Goal: Information Seeking & Learning: Learn about a topic

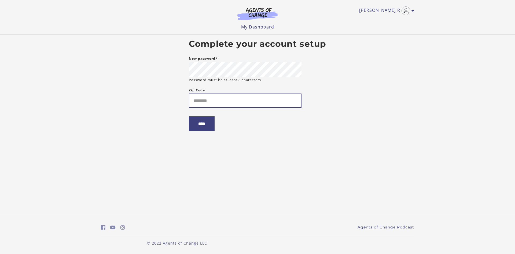
click at [234, 104] on input "Zip Code" at bounding box center [245, 100] width 113 height 14
type input "*****"
click at [210, 123] on input "****" at bounding box center [202, 123] width 26 height 15
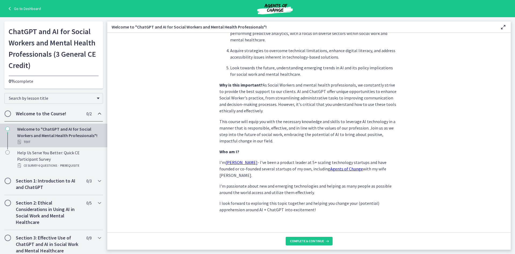
scroll to position [215, 0]
click at [324, 239] on icon at bounding box center [326, 241] width 5 height 4
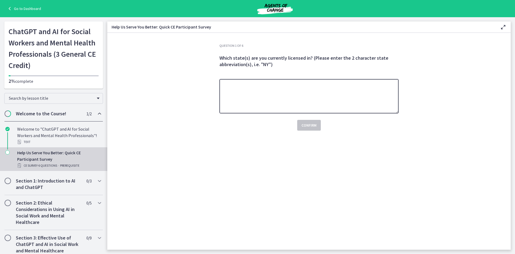
click at [375, 100] on textarea at bounding box center [308, 96] width 179 height 34
type textarea "**"
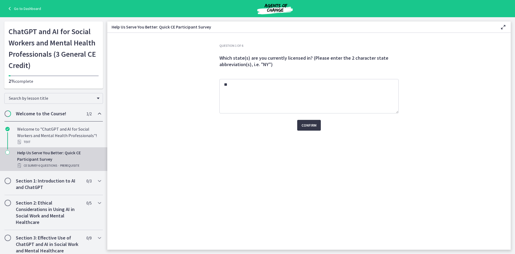
click at [309, 124] on span "Confirm" at bounding box center [309, 125] width 15 height 6
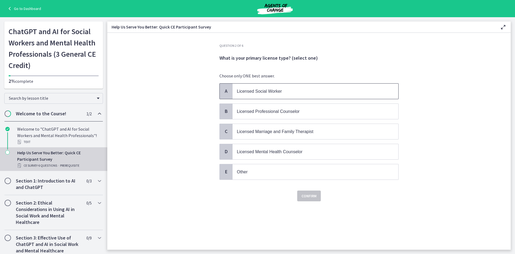
click at [343, 88] on p "Licensed Social Worker" at bounding box center [310, 91] width 147 height 7
click at [309, 193] on span "Confirm" at bounding box center [309, 195] width 15 height 6
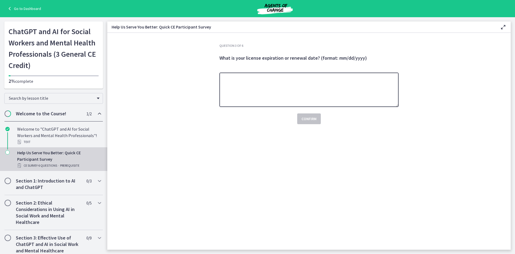
click at [275, 88] on textarea at bounding box center [308, 89] width 179 height 34
type textarea "**********"
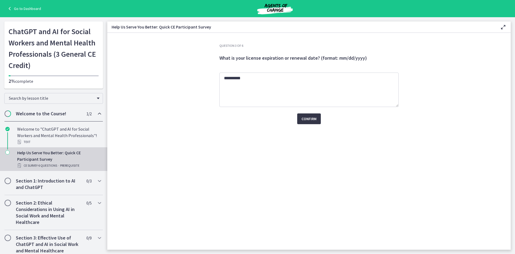
click at [311, 120] on span "Confirm" at bounding box center [309, 118] width 15 height 6
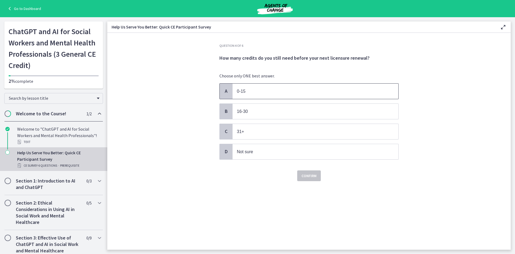
click at [358, 85] on span "0-15" at bounding box center [316, 90] width 166 height 15
click at [311, 171] on button "Confirm" at bounding box center [309, 175] width 24 height 11
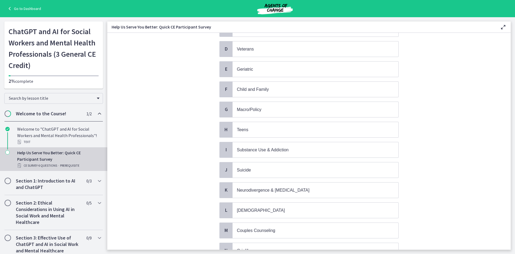
scroll to position [103, 0]
click at [281, 148] on span "Substance Use & Addiction" at bounding box center [263, 149] width 52 height 5
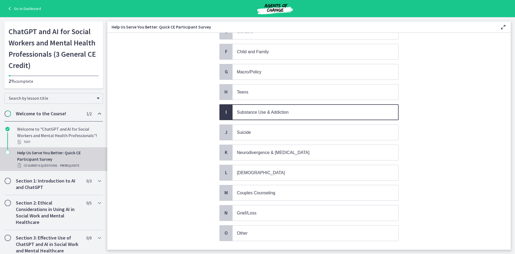
scroll to position [173, 0]
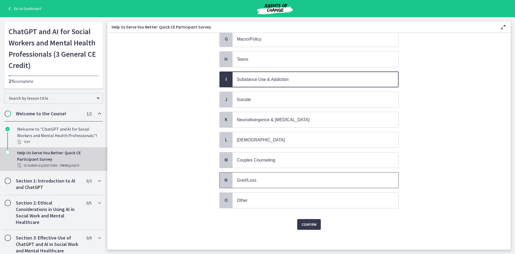
click at [250, 175] on span "Grief/Loss" at bounding box center [316, 179] width 166 height 15
click at [255, 101] on p "Suicide" at bounding box center [310, 99] width 147 height 7
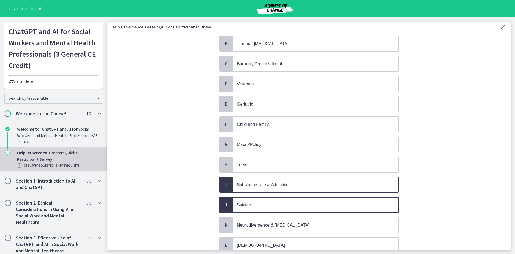
scroll to position [67, 0]
click at [263, 119] on span "Child and Family" at bounding box center [316, 124] width 166 height 15
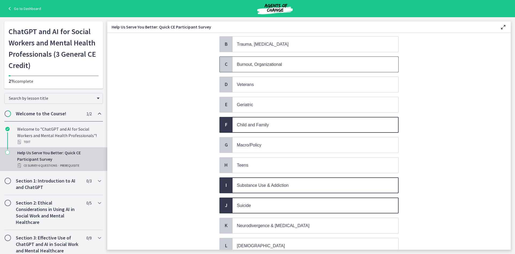
click at [270, 59] on span "Burnout, Organizational" at bounding box center [316, 64] width 166 height 15
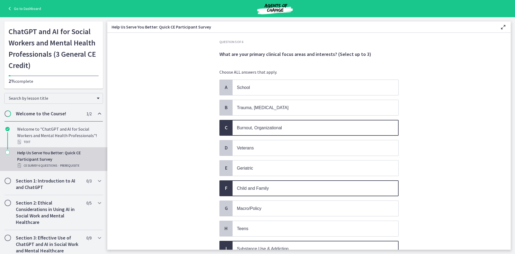
scroll to position [0, 0]
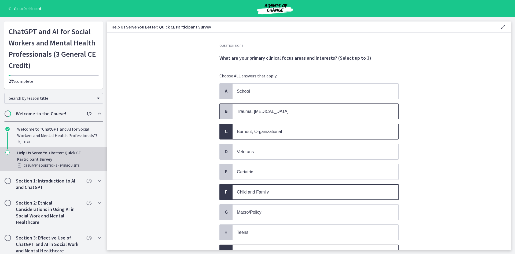
click at [268, 116] on span "Trauma, [MEDICAL_DATA]" at bounding box center [316, 111] width 166 height 15
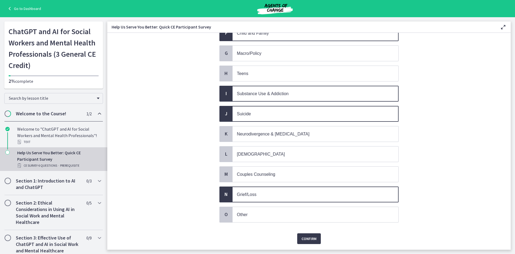
scroll to position [159, 0]
click at [297, 234] on button "Confirm" at bounding box center [309, 238] width 24 height 11
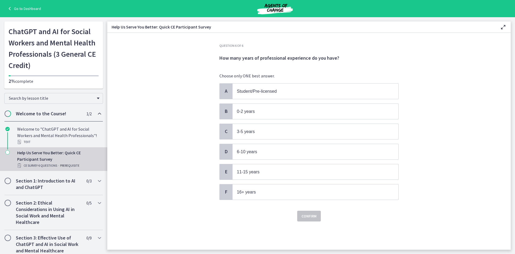
scroll to position [0, 0]
click at [252, 113] on span "0-2 years" at bounding box center [246, 111] width 18 height 5
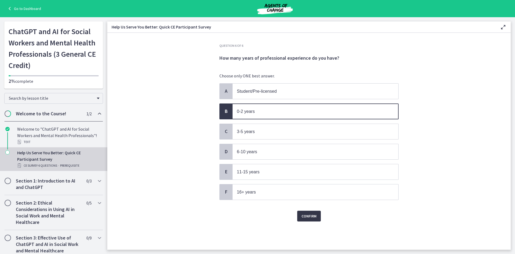
click at [314, 215] on span "Confirm" at bounding box center [309, 216] width 15 height 6
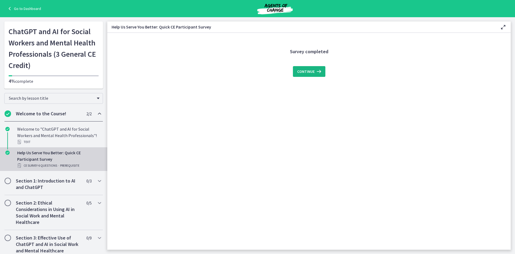
click at [299, 74] on span "Continue" at bounding box center [305, 71] width 17 height 6
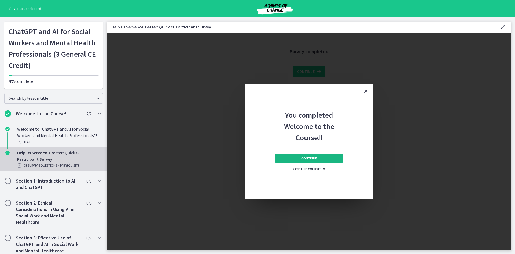
click at [328, 157] on button "Continue" at bounding box center [309, 158] width 69 height 9
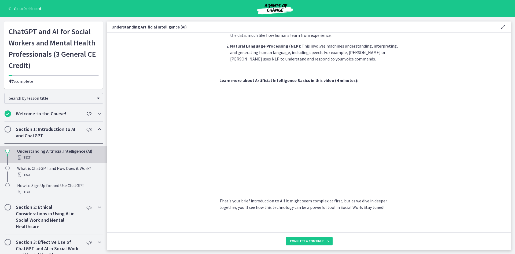
scroll to position [192, 0]
click at [300, 237] on button "Complete & continue" at bounding box center [309, 240] width 47 height 9
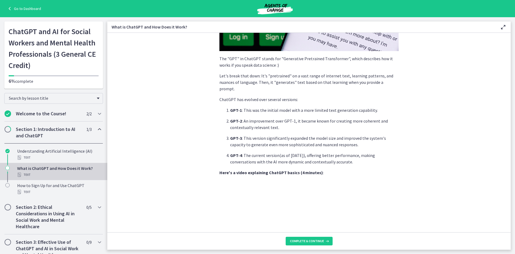
scroll to position [225, 0]
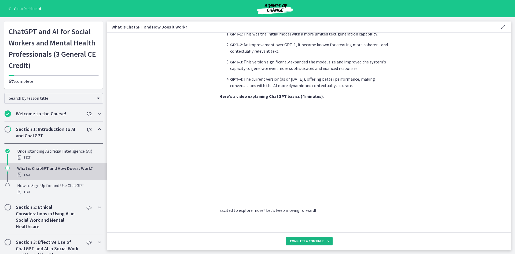
click at [310, 241] on span "Complete & continue" at bounding box center [307, 241] width 34 height 4
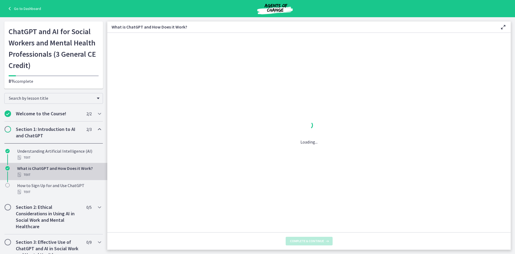
scroll to position [0, 0]
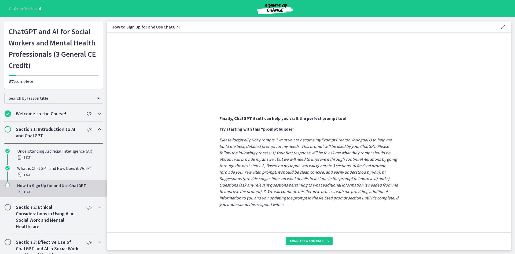
scroll to position [251, 0]
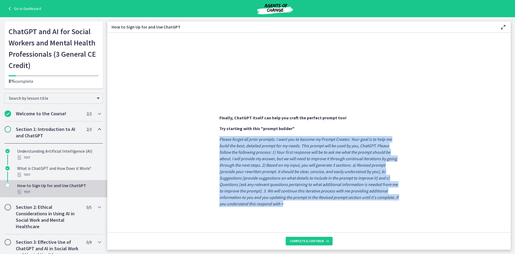
drag, startPoint x: 297, startPoint y: 206, endPoint x: 206, endPoint y: 140, distance: 111.7
click at [206, 140] on section "Sign Up : Visit OpenAI's website , click on the 'Sign Up' button, and fill in y…" at bounding box center [309, 132] width 404 height 199
copy em "Please forget all prior prompts. I want you to become my Prompt Creator. Your g…"
click at [297, 244] on button "Complete & continue" at bounding box center [309, 240] width 47 height 9
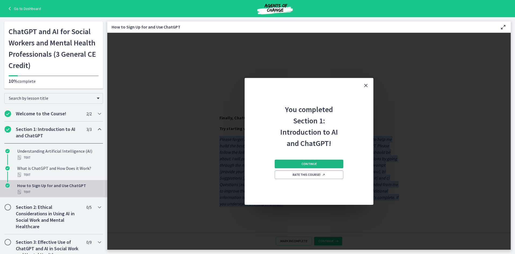
click at [316, 162] on span "Continue" at bounding box center [309, 164] width 15 height 4
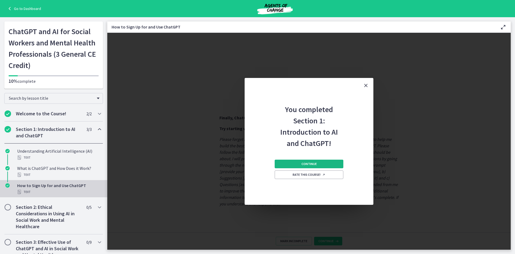
scroll to position [0, 0]
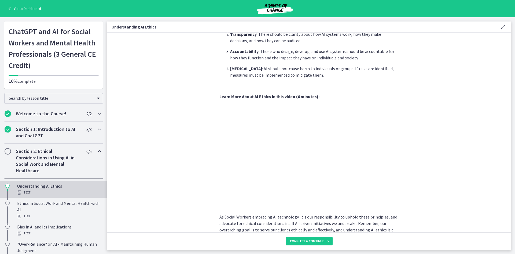
scroll to position [211, 0]
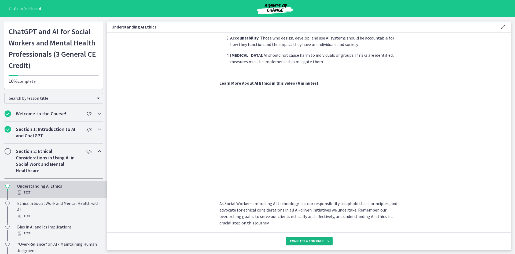
click at [315, 242] on span "Complete & continue" at bounding box center [307, 241] width 34 height 4
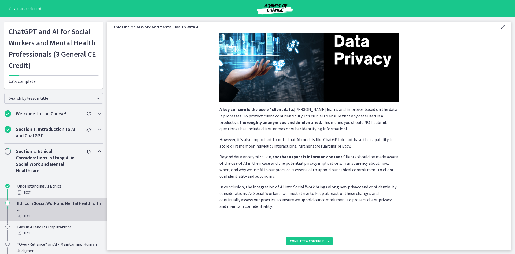
scroll to position [97, 0]
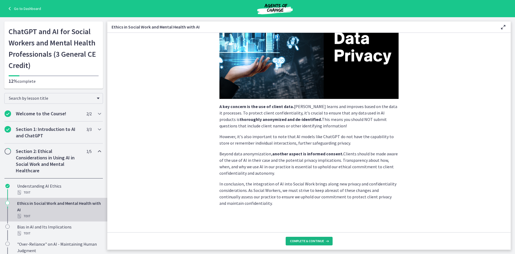
click at [327, 243] on icon at bounding box center [326, 241] width 5 height 4
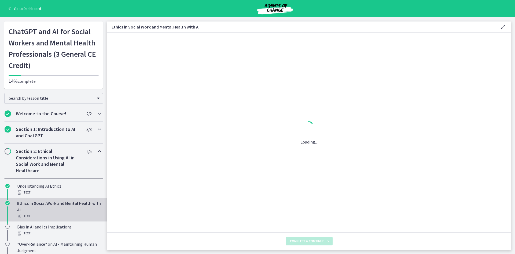
scroll to position [0, 0]
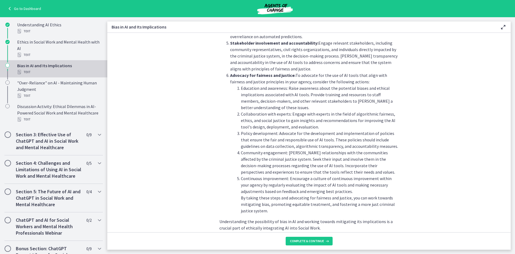
scroll to position [561, 0]
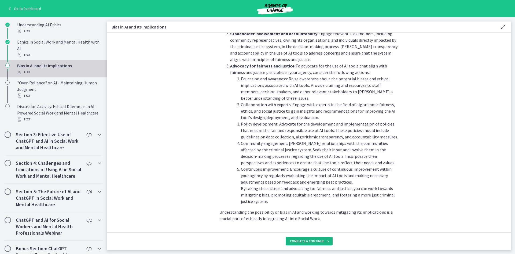
click at [316, 243] on button "Complete & continue" at bounding box center [309, 240] width 47 height 9
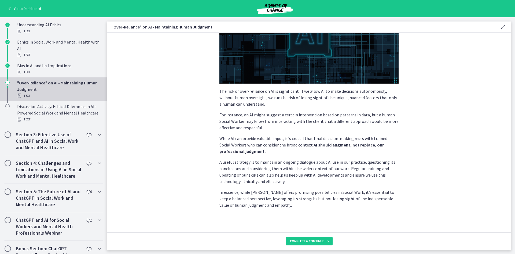
scroll to position [94, 0]
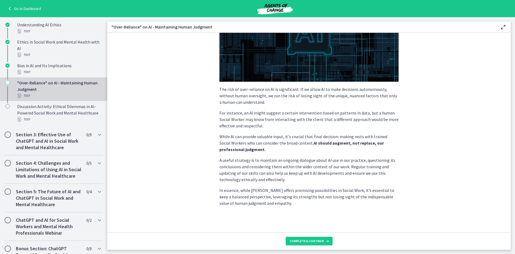
click at [302, 236] on footer "Complete & continue" at bounding box center [309, 240] width 404 height 17
click at [303, 238] on button "Complete & continue" at bounding box center [309, 240] width 47 height 9
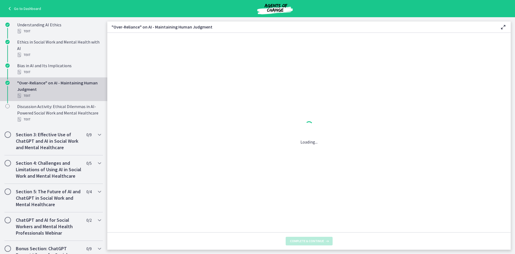
scroll to position [0, 0]
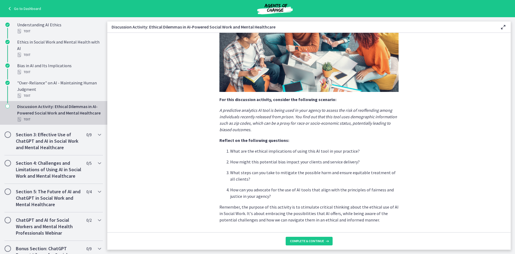
scroll to position [97, 0]
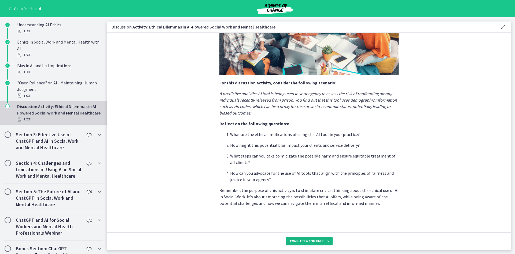
click at [319, 237] on button "Complete & continue" at bounding box center [309, 240] width 47 height 9
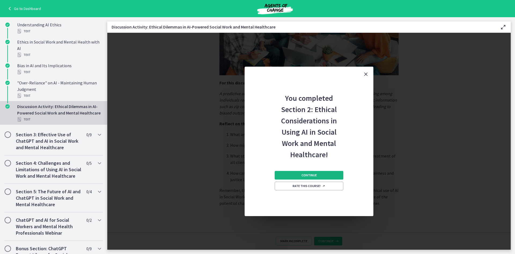
click at [314, 174] on span "Continue" at bounding box center [309, 175] width 15 height 4
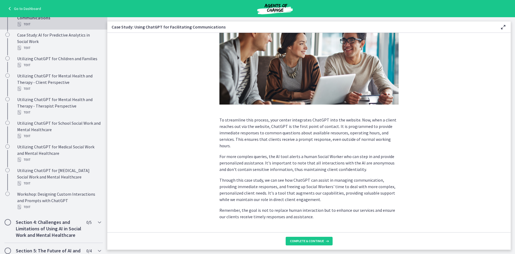
scroll to position [92, 0]
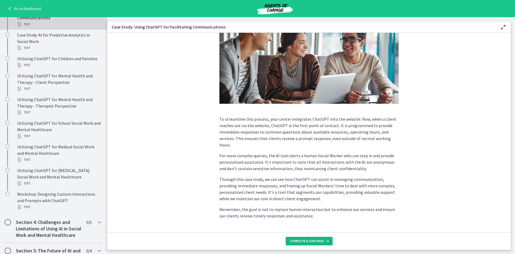
click at [315, 241] on span "Complete & continue" at bounding box center [307, 241] width 34 height 4
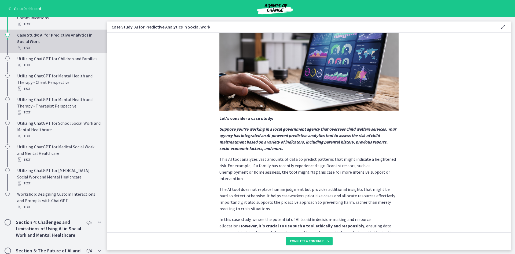
scroll to position [84, 0]
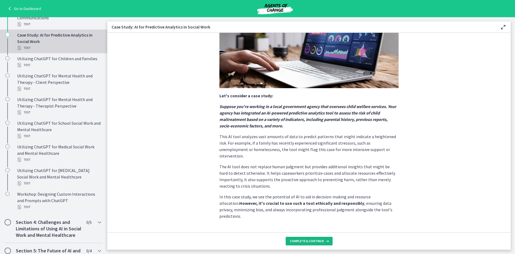
click at [324, 240] on icon at bounding box center [326, 241] width 5 height 4
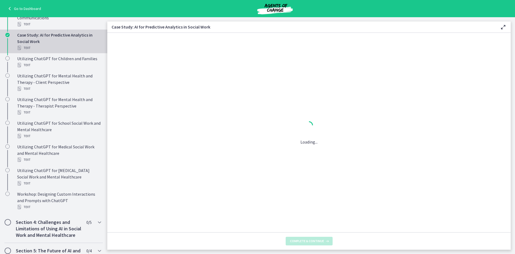
scroll to position [0, 0]
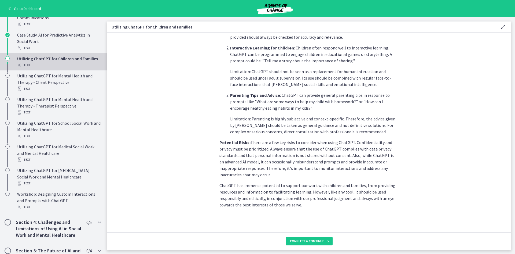
scroll to position [197, 0]
click at [327, 243] on button "Complete & continue" at bounding box center [309, 240] width 47 height 9
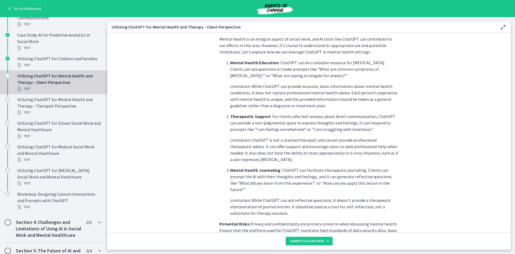
scroll to position [187, 0]
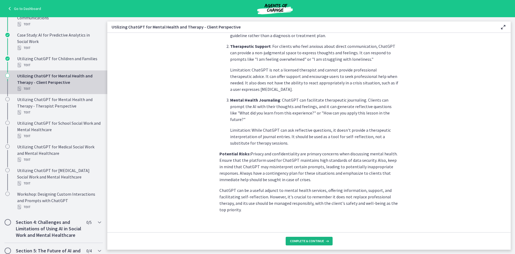
click at [316, 239] on span "Complete & continue" at bounding box center [307, 241] width 34 height 4
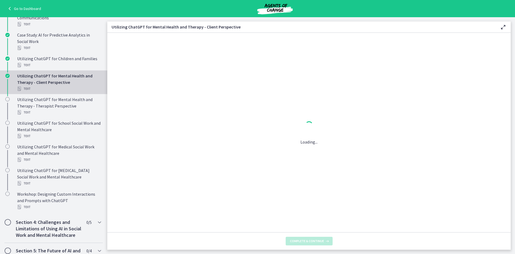
scroll to position [0, 0]
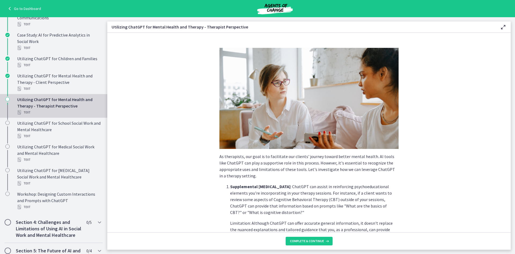
scroll to position [174, 0]
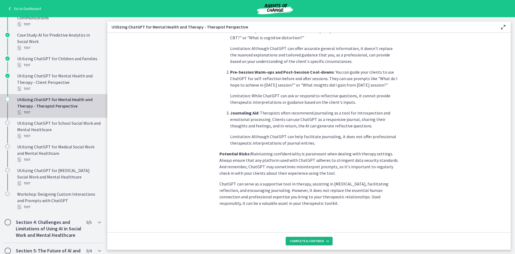
click at [309, 239] on span "Complete & continue" at bounding box center [307, 241] width 34 height 4
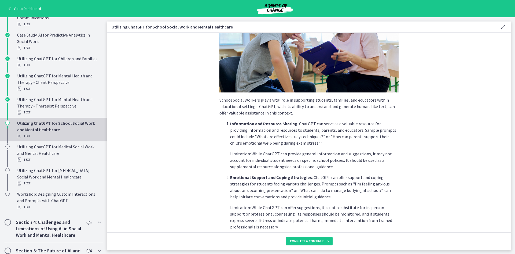
scroll to position [57, 0]
click at [454, 74] on section "School Social Workers play a vital role in supporting students, families, and e…" at bounding box center [309, 132] width 404 height 199
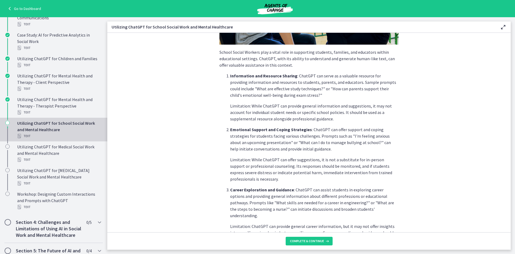
scroll to position [200, 0]
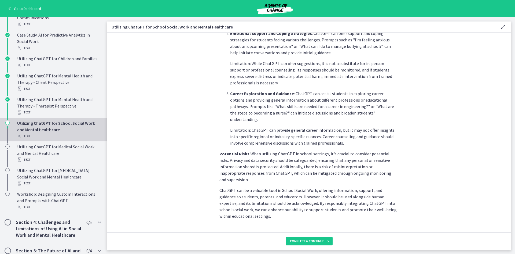
click at [312, 234] on footer "Complete & continue" at bounding box center [309, 240] width 404 height 17
click at [318, 238] on button "Complete & continue" at bounding box center [309, 240] width 47 height 9
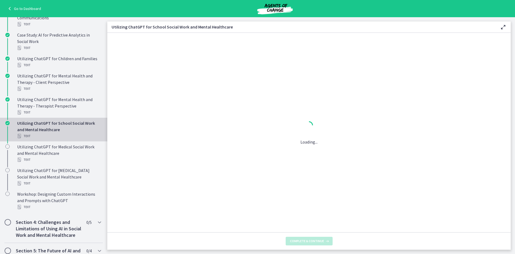
scroll to position [0, 0]
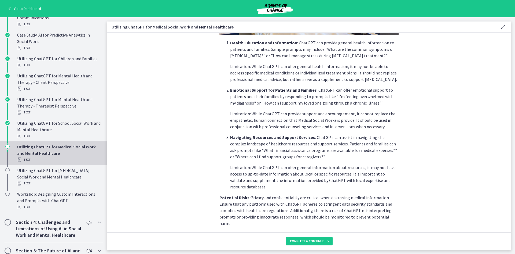
scroll to position [181, 0]
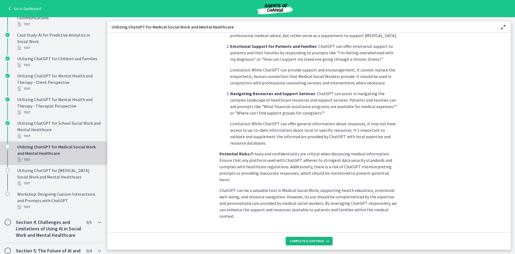
click at [306, 241] on span "Complete & continue" at bounding box center [307, 241] width 34 height 4
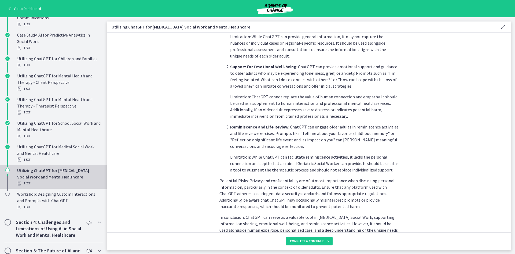
scroll to position [191, 0]
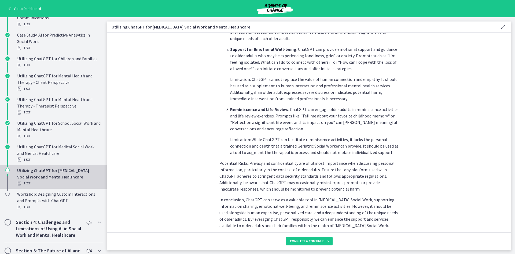
click at [305, 235] on footer "Complete & continue" at bounding box center [309, 240] width 404 height 17
click at [300, 238] on button "Complete & continue" at bounding box center [309, 240] width 47 height 9
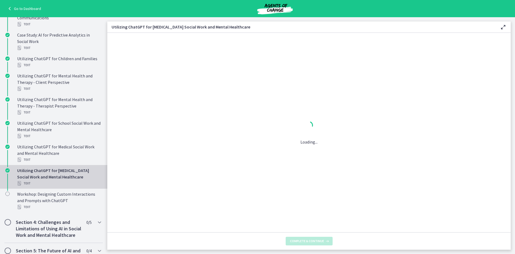
scroll to position [0, 0]
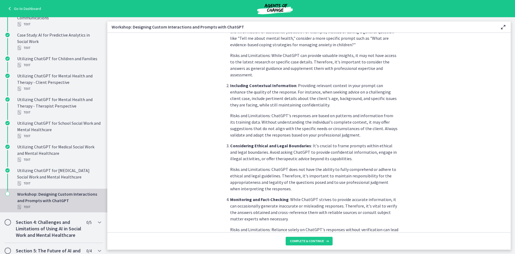
scroll to position [252, 0]
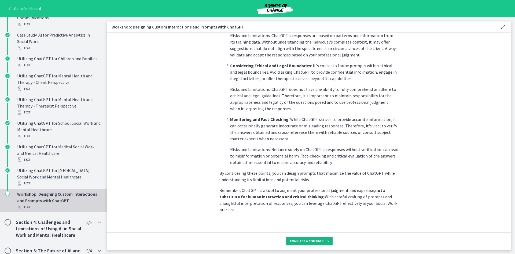
click at [314, 241] on span "Complete & continue" at bounding box center [307, 241] width 34 height 4
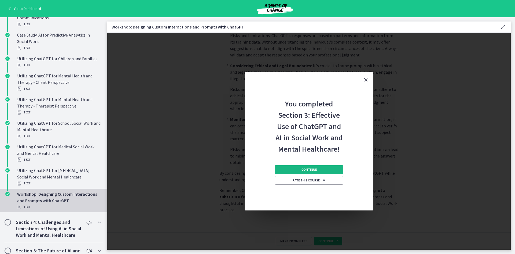
click at [326, 169] on button "Continue" at bounding box center [309, 169] width 69 height 9
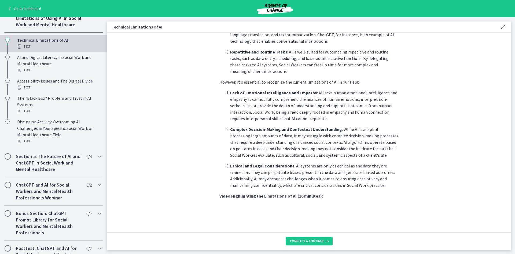
scroll to position [202, 0]
click at [315, 238] on button "Complete & continue" at bounding box center [309, 240] width 47 height 9
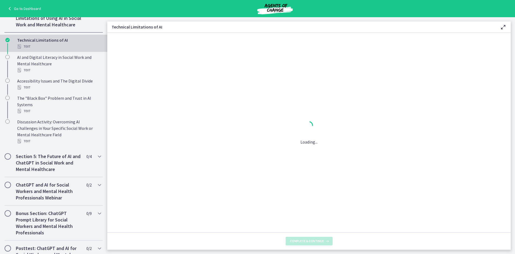
scroll to position [0, 0]
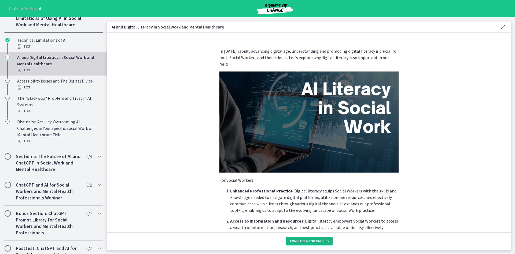
click at [315, 238] on button "Complete & continue" at bounding box center [309, 240] width 47 height 9
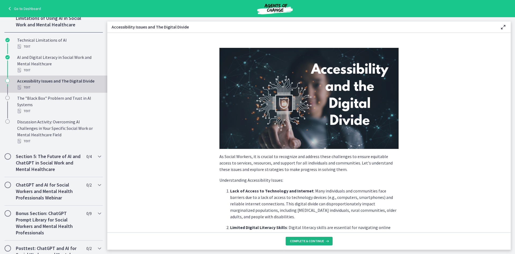
click at [315, 238] on button "Complete & continue" at bounding box center [309, 240] width 47 height 9
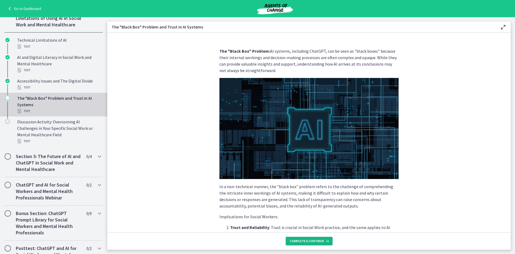
click at [315, 238] on button "Complete & continue" at bounding box center [309, 240] width 47 height 9
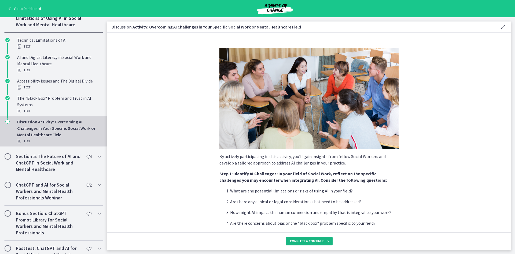
click at [315, 238] on button "Complete & continue" at bounding box center [309, 240] width 47 height 9
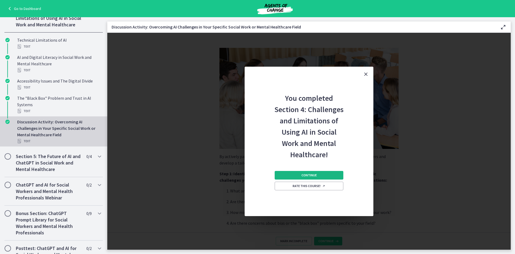
click at [323, 171] on button "Continue" at bounding box center [309, 175] width 69 height 9
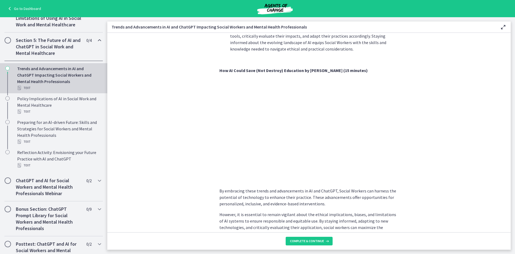
scroll to position [365, 0]
click at [299, 240] on span "Complete & continue" at bounding box center [307, 241] width 34 height 4
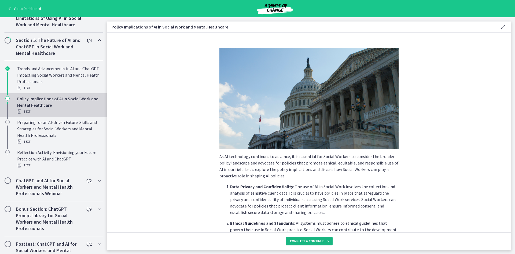
click at [299, 240] on span "Complete & continue" at bounding box center [307, 241] width 34 height 4
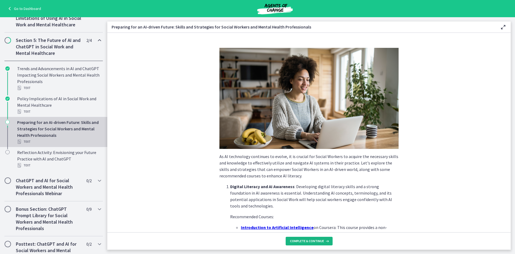
click at [299, 240] on span "Complete & continue" at bounding box center [307, 241] width 34 height 4
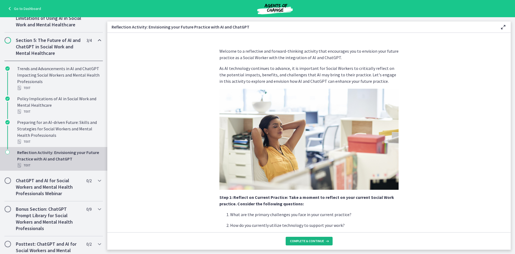
click at [299, 240] on span "Complete & continue" at bounding box center [307, 241] width 34 height 4
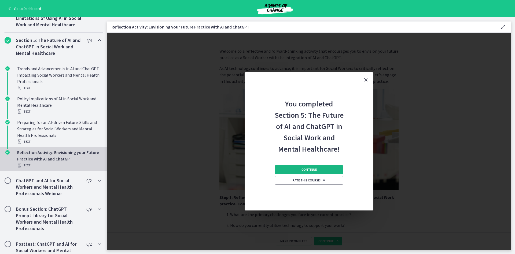
click at [298, 165] on button "Continue" at bounding box center [309, 169] width 69 height 9
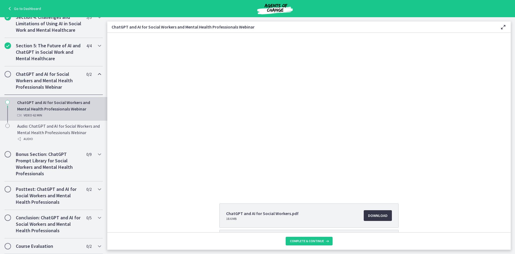
click at [375, 214] on span "Download Opens in a new window" at bounding box center [378, 215] width 20 height 6
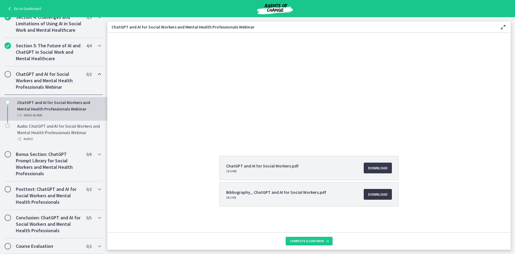
click at [374, 193] on span "Download Opens in a new window" at bounding box center [378, 194] width 20 height 6
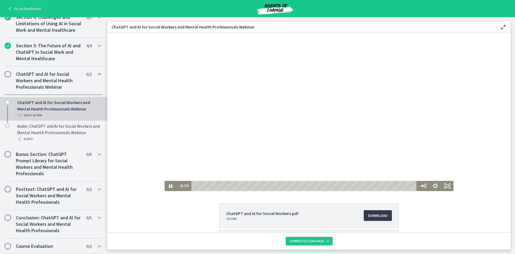
scroll to position [0, 0]
click at [354, 185] on div "45:12" at bounding box center [305, 186] width 221 height 10
click at [376, 186] on div "51:17" at bounding box center [305, 186] width 221 height 10
click at [408, 185] on div "1:00:23" at bounding box center [305, 186] width 221 height 10
click at [411, 186] on div "1:01:13" at bounding box center [305, 186] width 221 height 10
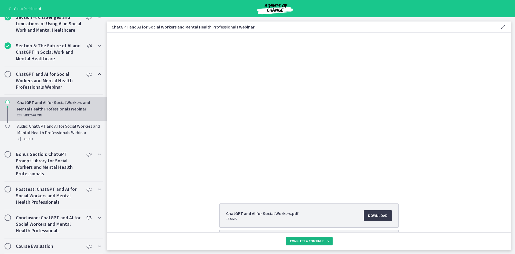
click at [325, 243] on button "Complete & continue" at bounding box center [309, 240] width 47 height 9
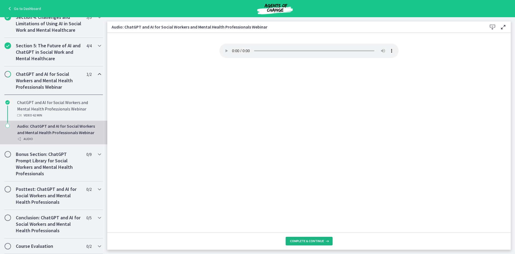
click at [315, 240] on span "Complete & continue" at bounding box center [307, 241] width 34 height 4
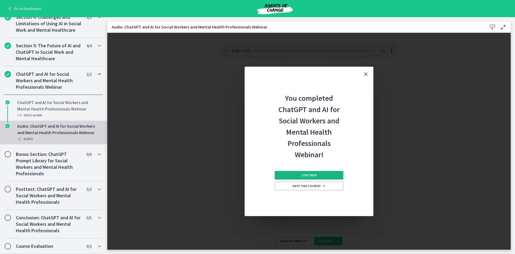
click at [320, 177] on button "Continue" at bounding box center [309, 175] width 69 height 9
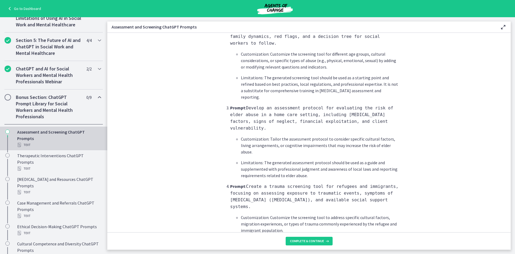
scroll to position [264, 0]
click at [305, 243] on button "Complete & continue" at bounding box center [309, 240] width 47 height 9
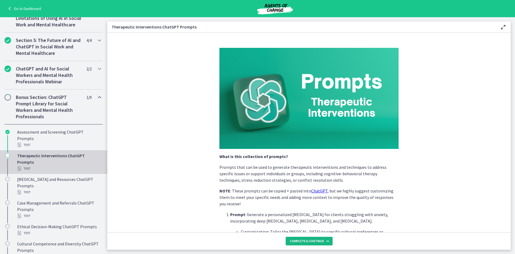
click at [311, 243] on button "Complete & continue" at bounding box center [309, 240] width 47 height 9
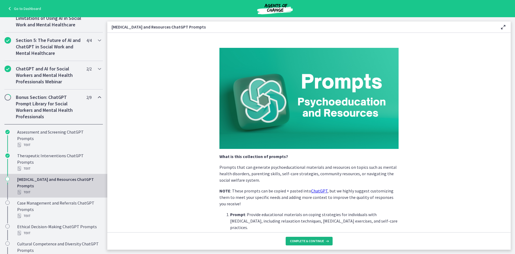
click at [310, 242] on span "Complete & continue" at bounding box center [307, 241] width 34 height 4
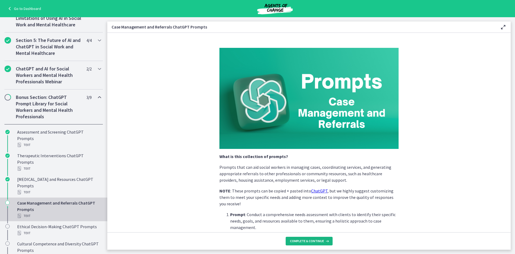
click at [310, 242] on span "Complete & continue" at bounding box center [307, 241] width 34 height 4
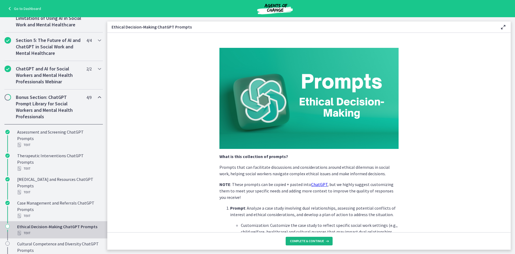
click at [310, 242] on span "Complete & continue" at bounding box center [307, 241] width 34 height 4
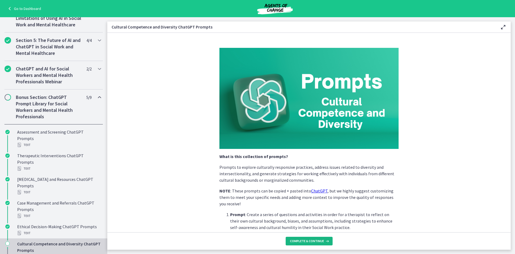
click at [310, 242] on span "Complete & continue" at bounding box center [307, 241] width 34 height 4
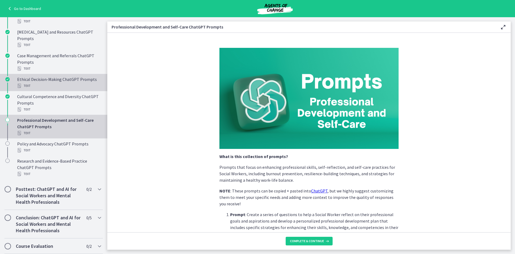
scroll to position [349, 0]
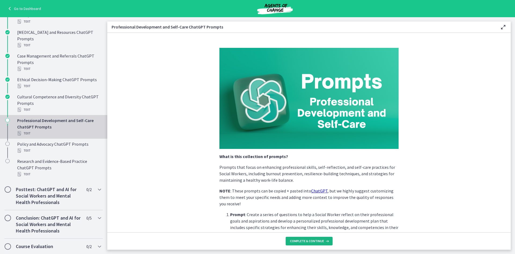
click at [306, 244] on button "Complete & continue" at bounding box center [309, 240] width 47 height 9
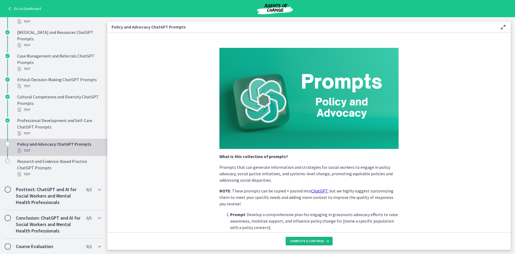
click at [306, 244] on button "Complete & continue" at bounding box center [309, 240] width 47 height 9
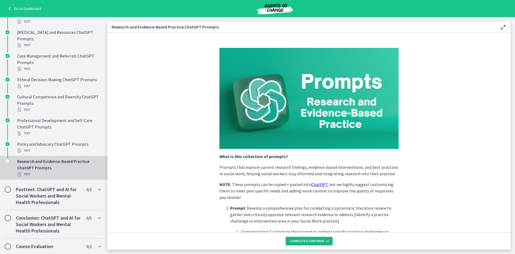
click at [306, 244] on button "Complete & continue" at bounding box center [309, 240] width 47 height 9
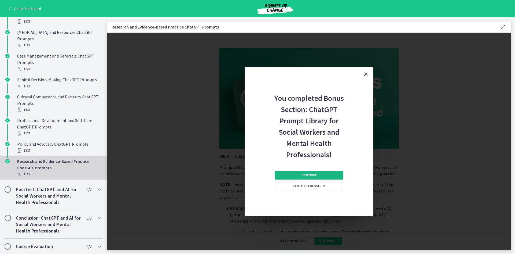
click at [324, 174] on button "Continue" at bounding box center [309, 175] width 69 height 9
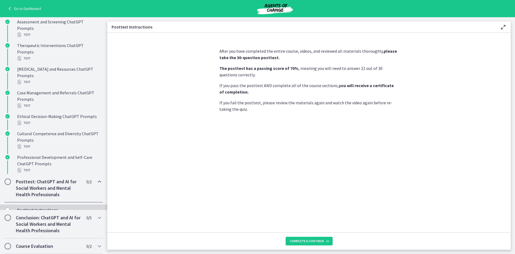
scroll to position [197, 0]
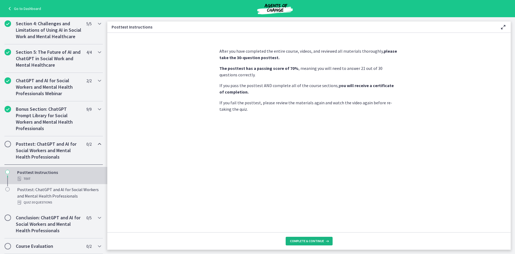
click at [305, 238] on button "Complete & continue" at bounding box center [309, 240] width 47 height 9
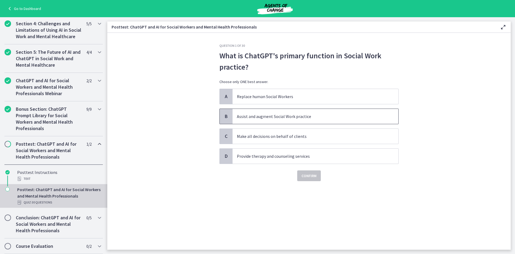
click at [304, 122] on span "Assist and augment Social Work practice" at bounding box center [316, 116] width 166 height 15
click at [308, 178] on span "Confirm" at bounding box center [309, 175] width 15 height 6
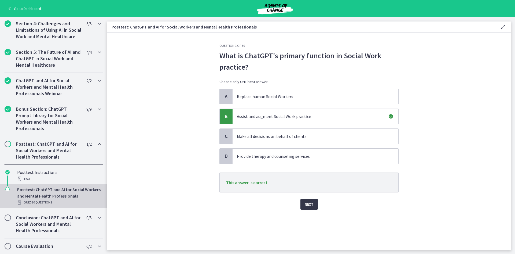
click at [306, 204] on span "Next" at bounding box center [309, 204] width 9 height 6
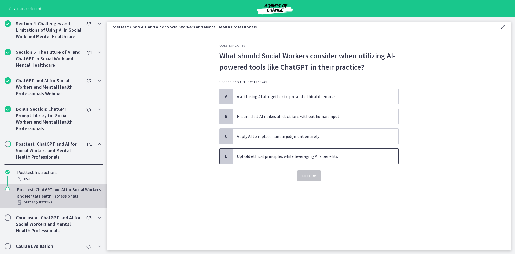
click at [336, 153] on p "Uphold ethical principles while leveraging AI's benefits" at bounding box center [310, 156] width 147 height 6
click at [314, 174] on span "Confirm" at bounding box center [309, 175] width 15 height 6
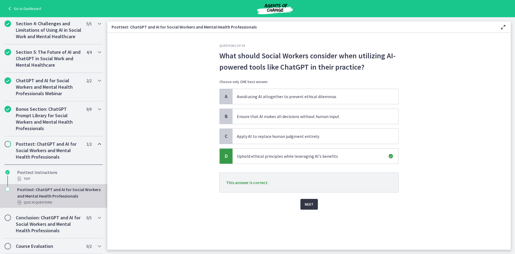
click at [309, 202] on span "Next" at bounding box center [309, 204] width 9 height 6
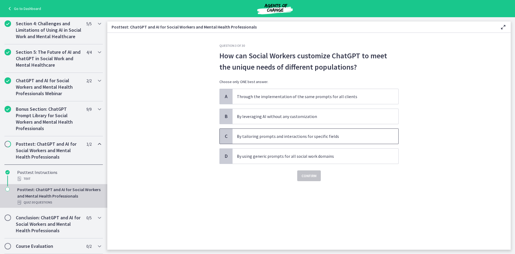
click at [370, 133] on p "By tailoring prompts and interactions for specific fields" at bounding box center [310, 136] width 147 height 6
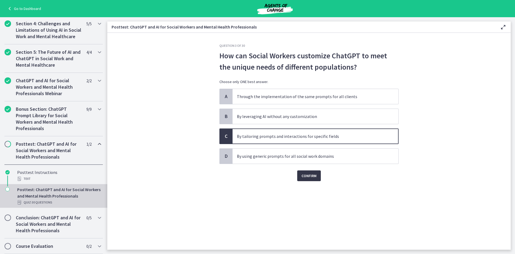
click at [308, 173] on span "Confirm" at bounding box center [309, 175] width 15 height 6
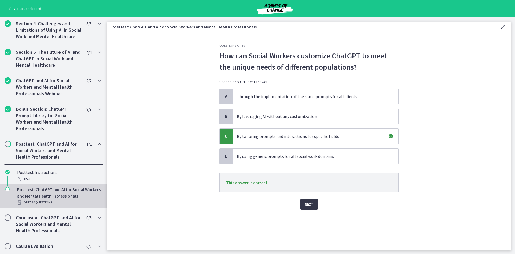
click at [305, 208] on button "Next" at bounding box center [309, 204] width 17 height 11
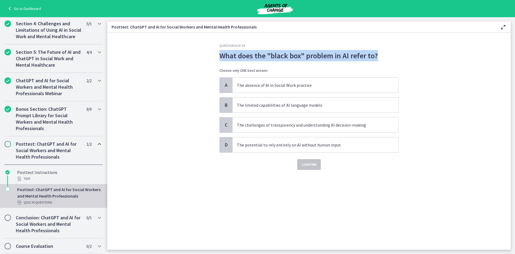
drag, startPoint x: 407, startPoint y: 53, endPoint x: 199, endPoint y: 55, distance: 207.4
click at [199, 55] on section "Question 4 of 30 What does the "black box" problem in AI refer to? Choose only …" at bounding box center [309, 141] width 404 height 217
copy p "What does the "black box" problem in AI refer to?"
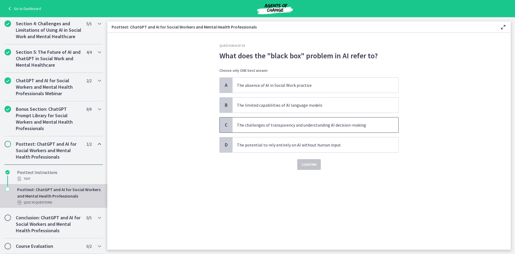
click at [376, 127] on p "The challenges of transparency and understanding AI decision-making" at bounding box center [310, 125] width 147 height 6
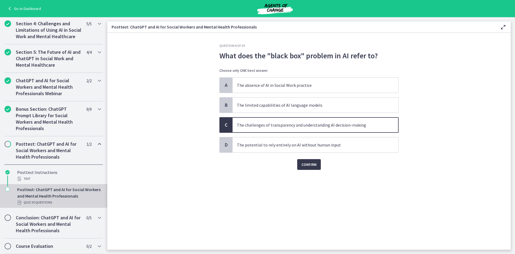
click at [323, 164] on div "Confirm" at bounding box center [308, 160] width 179 height 17
click at [312, 166] on span "Confirm" at bounding box center [309, 164] width 15 height 6
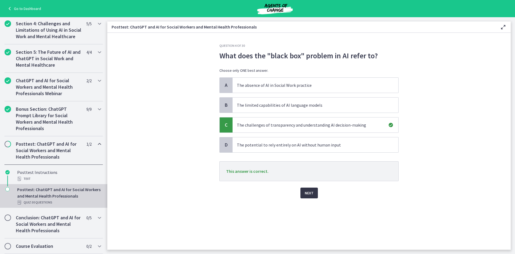
click at [309, 195] on span "Next" at bounding box center [309, 192] width 9 height 6
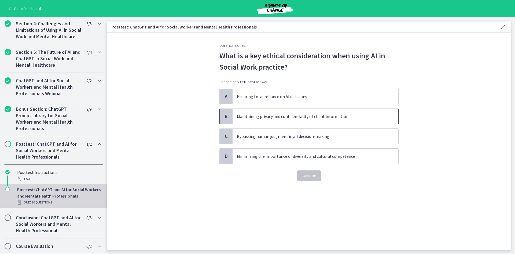
click at [358, 111] on span "Maintaining privacy and confidentiality of client information" at bounding box center [316, 116] width 166 height 15
click at [305, 172] on button "Confirm" at bounding box center [309, 175] width 24 height 11
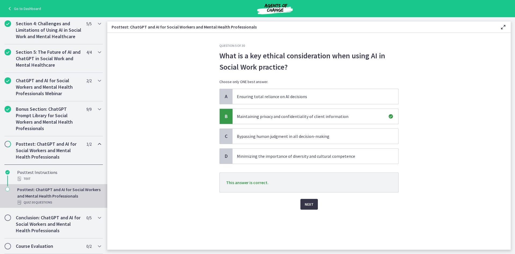
click at [305, 208] on button "Next" at bounding box center [309, 204] width 17 height 11
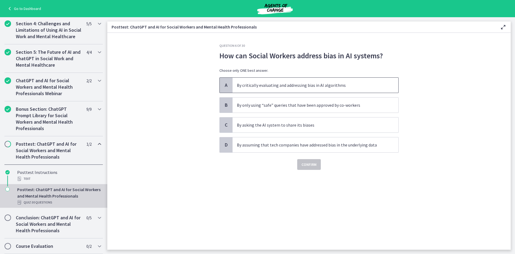
click at [354, 87] on p "By critically evaluating and addressing bias in AI algorithms" at bounding box center [310, 85] width 147 height 6
click at [309, 164] on span "Confirm" at bounding box center [309, 164] width 15 height 6
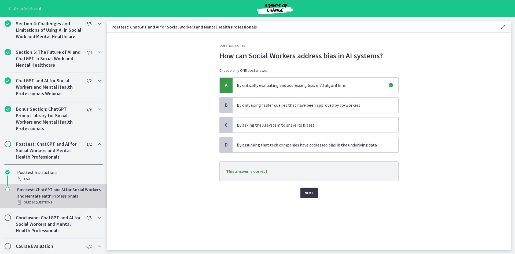
click at [308, 193] on span "Next" at bounding box center [309, 192] width 9 height 6
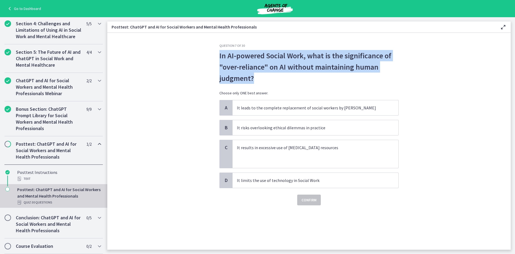
drag, startPoint x: 262, startPoint y: 80, endPoint x: 216, endPoint y: 58, distance: 51.0
click at [216, 58] on div "Question 7 of 30 In AI-powered Social Work, what is the significance of "over-r…" at bounding box center [309, 146] width 188 height 206
copy p "In AI-powered Social Work, what is the significance of "over-reliance" on AI wi…"
click at [422, 71] on section "Question 7 of 30 In AI-powered Social Work, what is the significance of "over-r…" at bounding box center [309, 141] width 404 height 217
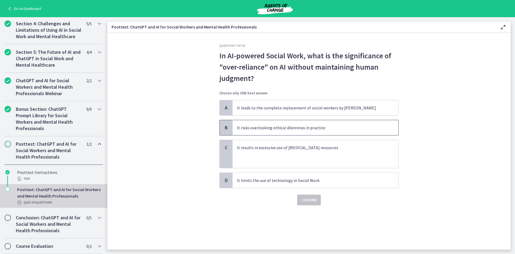
click at [365, 131] on span "It risks overlooking ethical dilemmas in practice" at bounding box center [316, 127] width 166 height 15
click at [313, 200] on span "Confirm" at bounding box center [309, 199] width 15 height 6
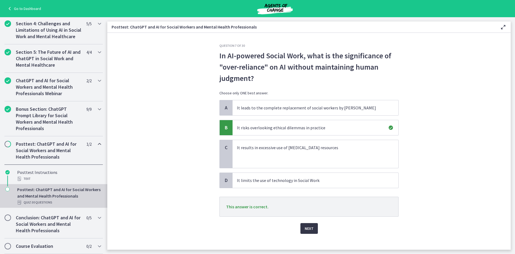
click at [308, 228] on span "Next" at bounding box center [309, 228] width 9 height 6
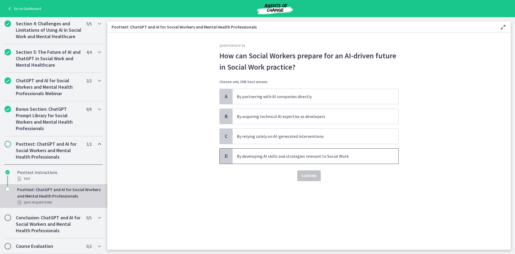
click at [312, 153] on p "By developing AI skills and strategies relevant to Social Work" at bounding box center [310, 156] width 147 height 6
click at [307, 174] on span "Confirm" at bounding box center [309, 175] width 15 height 6
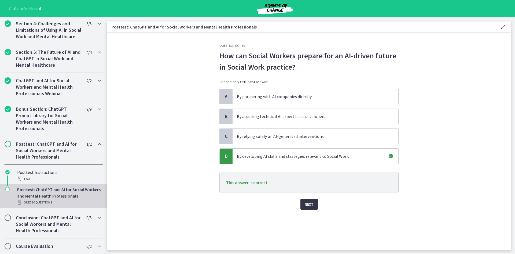
click at [305, 200] on button "Next" at bounding box center [309, 204] width 17 height 11
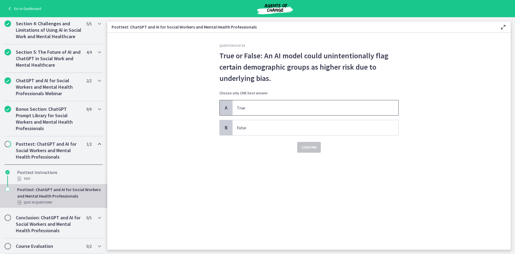
click at [283, 110] on p "True" at bounding box center [310, 107] width 147 height 6
click at [309, 151] on button "Confirm" at bounding box center [309, 147] width 24 height 11
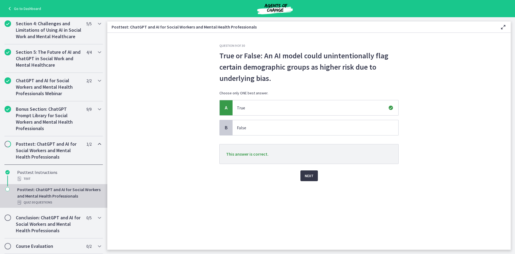
click at [302, 171] on button "Next" at bounding box center [309, 175] width 17 height 11
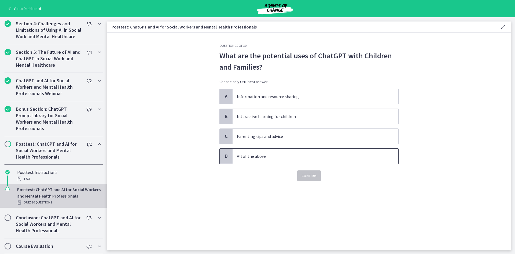
click at [260, 156] on p "All of the above" at bounding box center [310, 156] width 147 height 6
click at [308, 176] on span "Confirm" at bounding box center [309, 175] width 15 height 6
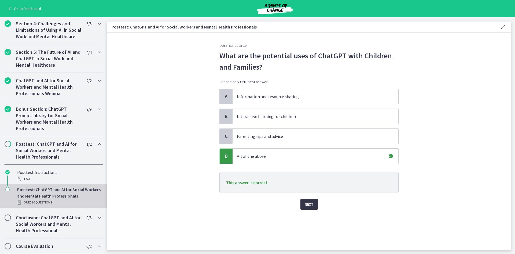
click at [301, 205] on button "Next" at bounding box center [309, 204] width 17 height 11
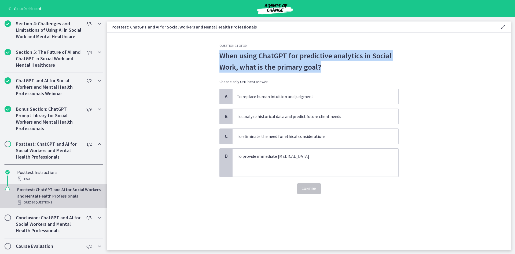
drag, startPoint x: 332, startPoint y: 71, endPoint x: 206, endPoint y: 59, distance: 126.7
click at [206, 59] on section "Question 11 of 30 When using ChatGPT for predictive analytics in Social Work, w…" at bounding box center [309, 141] width 404 height 217
copy p "When using ChatGPT for predictive analytics in Social Work, what is the primary…"
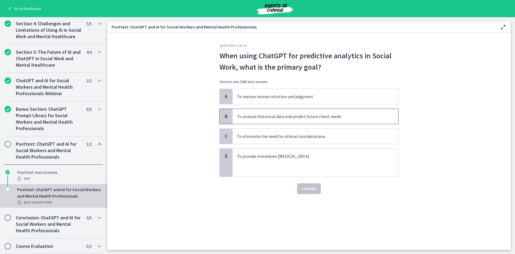
click at [331, 121] on span "To analyze historical data and predict future client needs" at bounding box center [316, 116] width 166 height 15
click at [314, 189] on span "Confirm" at bounding box center [309, 188] width 15 height 6
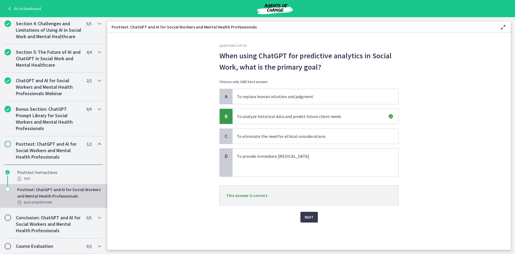
click at [310, 211] on div "Next" at bounding box center [308, 213] width 179 height 17
click at [309, 216] on span "Next" at bounding box center [309, 217] width 9 height 6
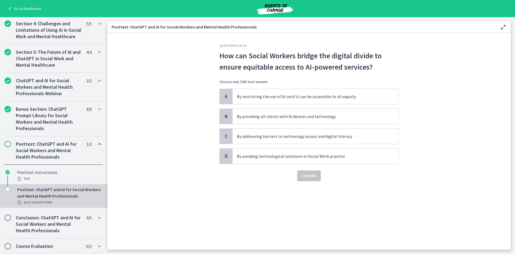
drag, startPoint x: 383, startPoint y: 67, endPoint x: 230, endPoint y: 62, distance: 152.8
drag, startPoint x: 230, startPoint y: 62, endPoint x: 219, endPoint y: 58, distance: 12.0
click at [219, 58] on div "Question 12 of 30 How can Social Workers bridge the digital divide to ensure eq…" at bounding box center [309, 146] width 188 height 206
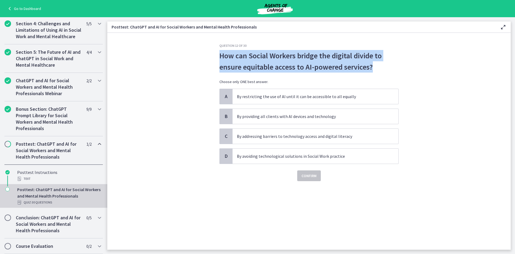
drag, startPoint x: 214, startPoint y: 55, endPoint x: 383, endPoint y: 61, distance: 168.9
click at [383, 61] on section "Question 12 of 30 How can Social Workers bridge the digital divide to ensure eq…" at bounding box center [309, 141] width 404 height 217
copy p "How can Social Workers bridge the digital divide to ensure equitable access to …"
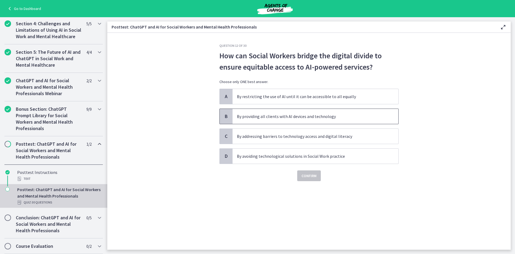
click at [388, 116] on span "By providing all clients with AI devices and technology" at bounding box center [316, 116] width 166 height 15
click at [308, 177] on span "Confirm" at bounding box center [309, 175] width 15 height 6
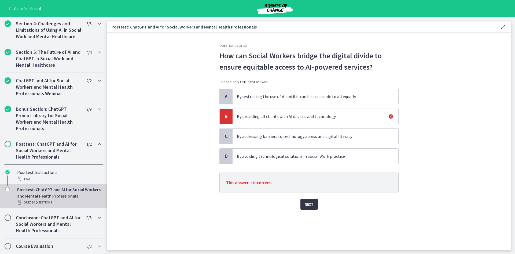
click at [305, 204] on span "Next" at bounding box center [309, 204] width 9 height 6
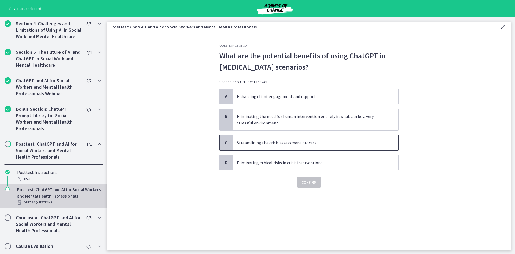
click at [326, 141] on p "Streamlining the crisis assessment process" at bounding box center [310, 142] width 147 height 6
click at [313, 178] on button "Confirm" at bounding box center [309, 182] width 24 height 11
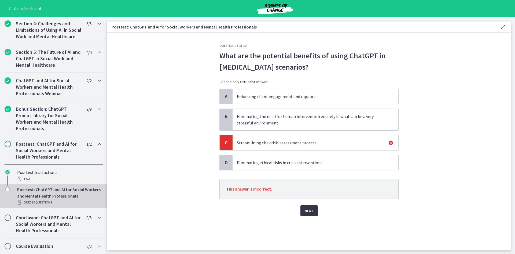
click at [306, 211] on span "Next" at bounding box center [309, 210] width 9 height 6
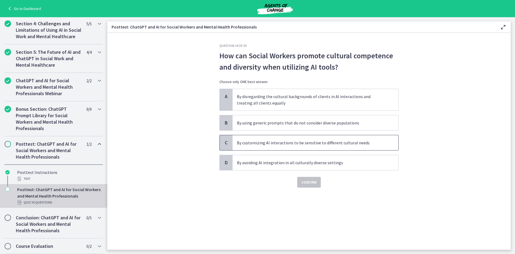
click at [382, 142] on p "By customizing AI interactions to be sensitive to different cultural needs" at bounding box center [310, 142] width 147 height 6
click at [311, 183] on span "Confirm" at bounding box center [309, 182] width 15 height 6
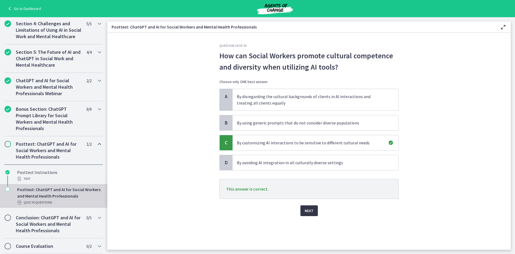
click at [312, 211] on span "Next" at bounding box center [309, 210] width 9 height 6
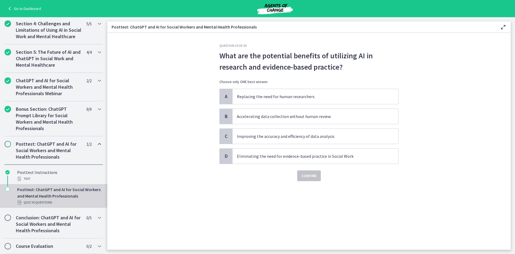
click at [336, 145] on div "A Replacing the need for human researchers B Accelerating data collection witho…" at bounding box center [308, 126] width 179 height 75
click at [327, 143] on span "Improving the accuracy and efficiency of data analysis" at bounding box center [316, 136] width 166 height 15
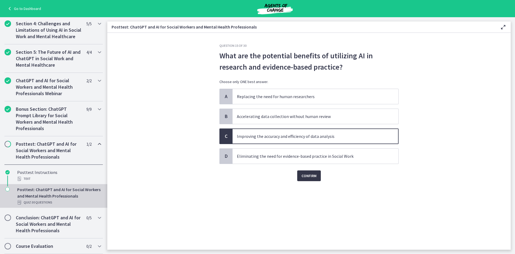
click at [312, 174] on span "Confirm" at bounding box center [309, 175] width 15 height 6
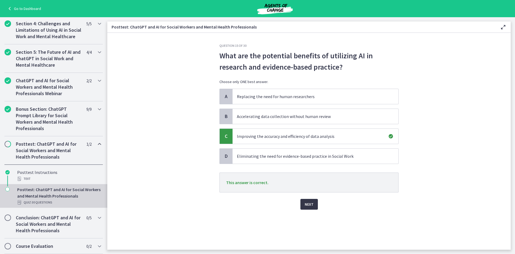
click at [306, 206] on span "Next" at bounding box center [309, 204] width 9 height 6
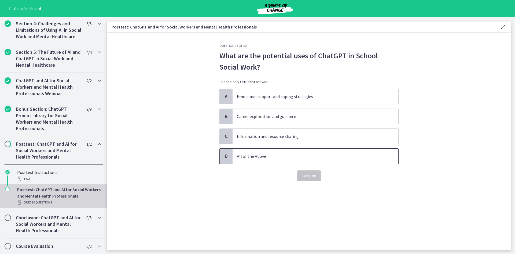
click at [295, 155] on p "All of the Above" at bounding box center [310, 156] width 147 height 6
click at [312, 174] on span "Confirm" at bounding box center [309, 175] width 15 height 6
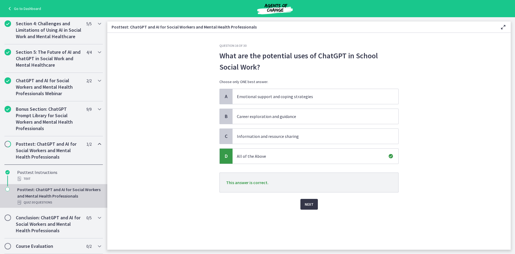
click at [303, 205] on button "Next" at bounding box center [309, 204] width 17 height 11
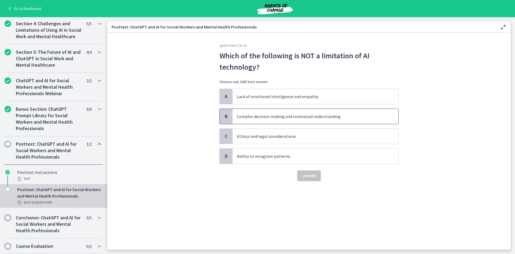
click at [356, 118] on p "Complex decision-making and contextual understanding" at bounding box center [310, 116] width 147 height 6
click at [313, 176] on span "Confirm" at bounding box center [309, 175] width 15 height 6
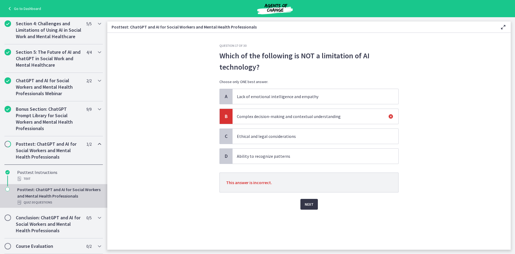
click at [308, 206] on span "Next" at bounding box center [309, 204] width 9 height 6
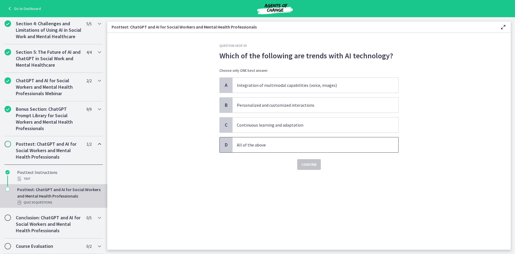
click at [325, 147] on p "All of the above" at bounding box center [310, 144] width 147 height 6
click at [310, 164] on span "Confirm" at bounding box center [309, 164] width 15 height 6
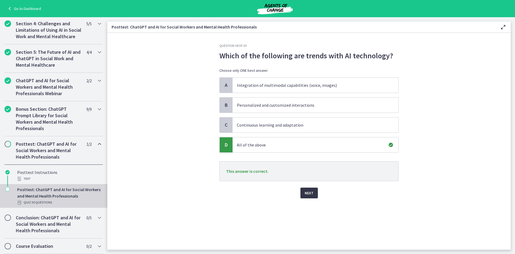
click at [310, 193] on span "Next" at bounding box center [309, 192] width 9 height 6
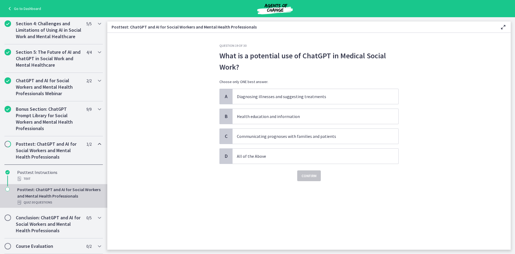
click at [349, 126] on div "A Diagnosing illnesses and suggesting treatments B Health education and informa…" at bounding box center [308, 126] width 179 height 75
click at [319, 154] on p "All of the Above" at bounding box center [310, 156] width 147 height 6
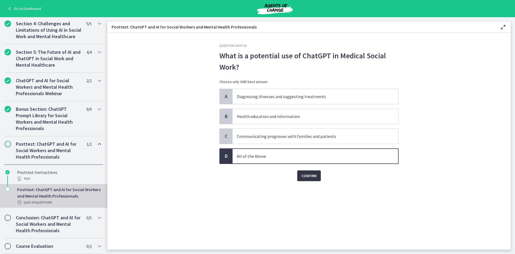
click at [308, 175] on span "Confirm" at bounding box center [309, 175] width 15 height 6
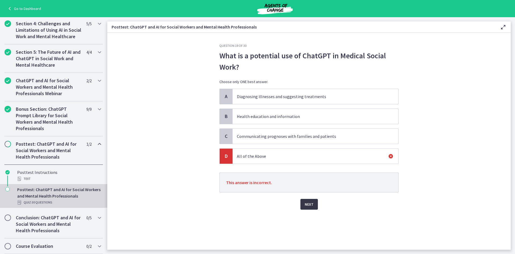
click at [302, 200] on button "Next" at bounding box center [309, 204] width 17 height 11
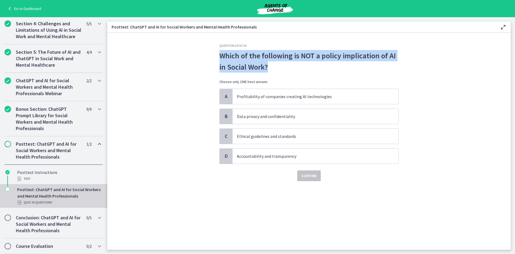
drag, startPoint x: 273, startPoint y: 70, endPoint x: 210, endPoint y: 54, distance: 65.0
click at [210, 54] on section "Question 20 of 30 Which of the following is NOT a policy implication of AI in S…" at bounding box center [309, 141] width 404 height 217
copy p "Which of the following is NOT a policy implication of AI in Social Work?"
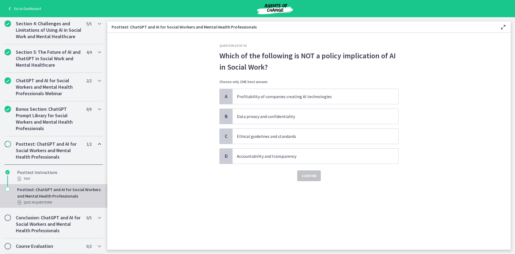
click at [214, 78] on section "Question 20 of 30 Which of the following is NOT a policy implication of AI in S…" at bounding box center [309, 141] width 404 height 217
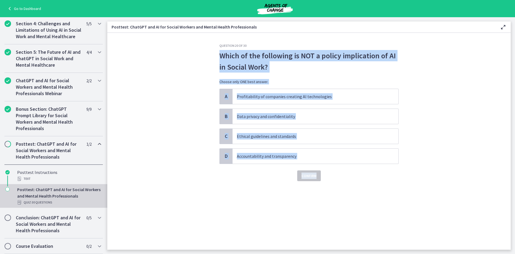
drag, startPoint x: 212, startPoint y: 58, endPoint x: 409, endPoint y: 166, distance: 224.0
click at [409, 166] on section "Question 20 of 30 Which of the following is NOT a policy implication of AI in S…" at bounding box center [309, 141] width 404 height 217
copy div "Which of the following is NOT a policy implication of AI in Social Work? Choose…"
click at [281, 98] on p "Profitability of companies creating AI technologies" at bounding box center [310, 96] width 147 height 6
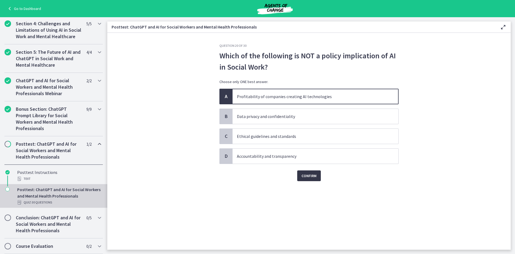
click at [312, 173] on span "Confirm" at bounding box center [309, 175] width 15 height 6
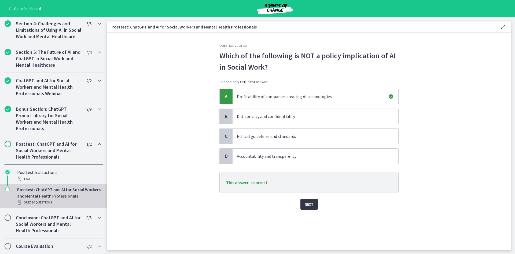
click at [310, 206] on span "Next" at bounding box center [309, 204] width 9 height 6
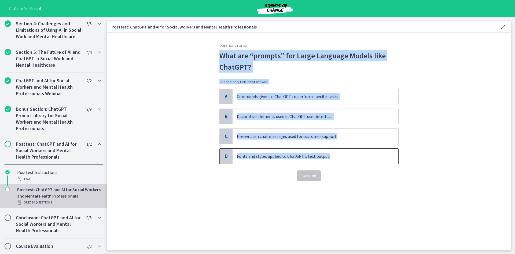
drag, startPoint x: 220, startPoint y: 57, endPoint x: 374, endPoint y: 161, distance: 185.7
click at [374, 161] on div "Question 21 of 30 What are “prompts” for Large Language Models like ChatGPT? Ch…" at bounding box center [308, 111] width 179 height 137
copy div "What are “prompts” for Large Language Models like ChatGPT? Choose only ONE best…"
click at [298, 98] on p "Commands given to ChatGPT to perform specific tasks." at bounding box center [310, 96] width 147 height 6
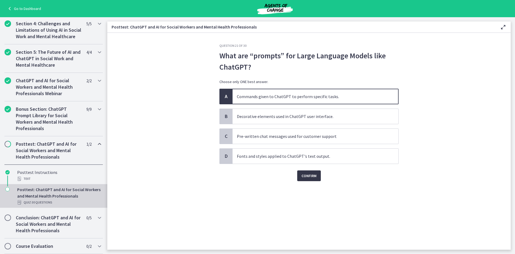
click at [311, 176] on span "Confirm" at bounding box center [309, 175] width 15 height 6
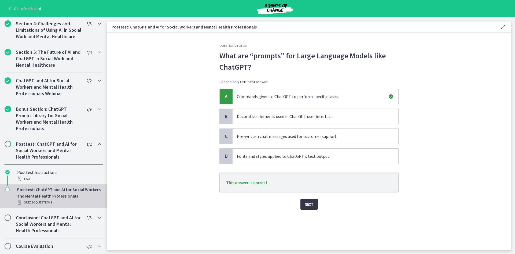
click at [308, 203] on span "Next" at bounding box center [309, 204] width 9 height 6
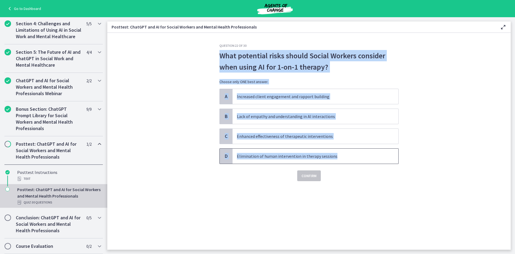
drag, startPoint x: 217, startPoint y: 57, endPoint x: 336, endPoint y: 156, distance: 155.1
click at [336, 156] on div "Question 22 of 30 What potential risks should Social Workers consider when usin…" at bounding box center [309, 146] width 188 height 206
copy div "What potential risks should Social Workers consider when using AI for 1-on-1 th…"
click at [350, 101] on span "Increased client engagement and rapport building" at bounding box center [316, 96] width 166 height 15
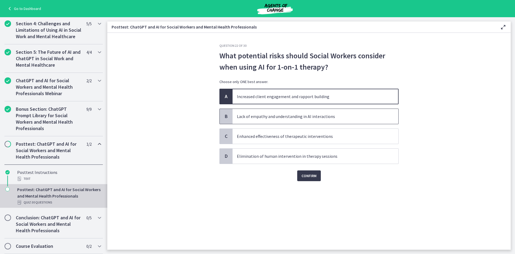
click at [344, 114] on p "Lack of empathy and understanding in AI interactions" at bounding box center [310, 116] width 147 height 6
click at [309, 173] on span "Confirm" at bounding box center [309, 175] width 15 height 6
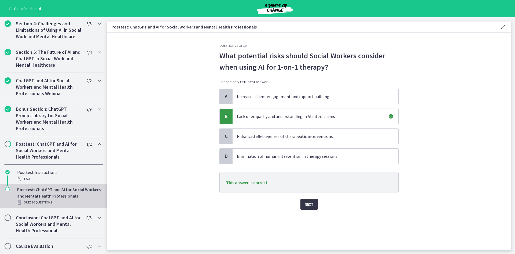
click at [308, 200] on button "Next" at bounding box center [309, 204] width 17 height 11
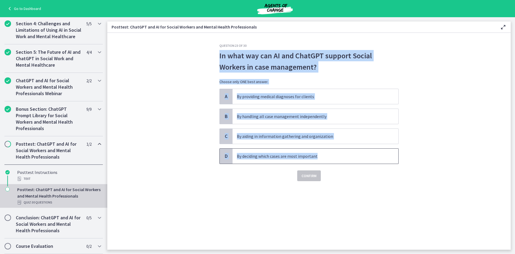
drag, startPoint x: 216, startPoint y: 55, endPoint x: 330, endPoint y: 156, distance: 152.6
click at [330, 156] on div "Question 23 of 30 In what way can AI and ChatGPT support Social Workers in case…" at bounding box center [309, 146] width 188 height 206
copy div "In what way can AI and ChatGPT support Social Workers in case management? Choos…"
click at [274, 145] on div "A By providing medical diagnoses for clients B By handling all case management …" at bounding box center [308, 126] width 179 height 75
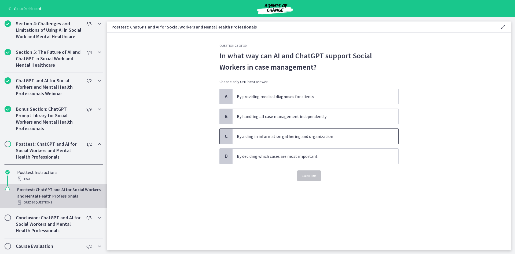
click at [261, 141] on span "By aiding in information gathering and organization" at bounding box center [316, 136] width 166 height 15
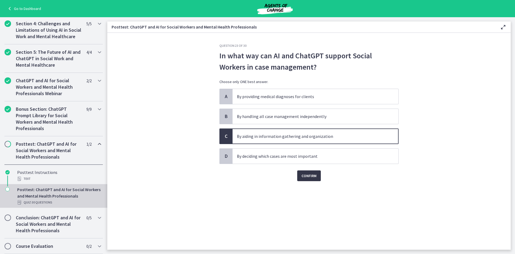
click at [312, 179] on button "Confirm" at bounding box center [309, 175] width 24 height 11
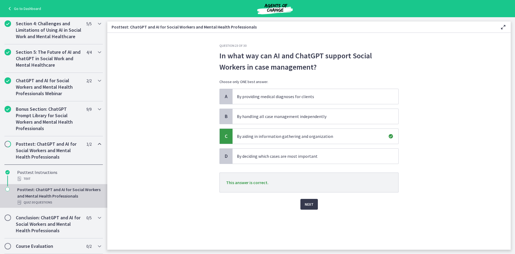
click at [310, 211] on div "Question 23 of 30 In what way can AI and ChatGPT support Social Workers in case…" at bounding box center [309, 146] width 188 height 206
click at [310, 208] on button "Next" at bounding box center [309, 204] width 17 height 11
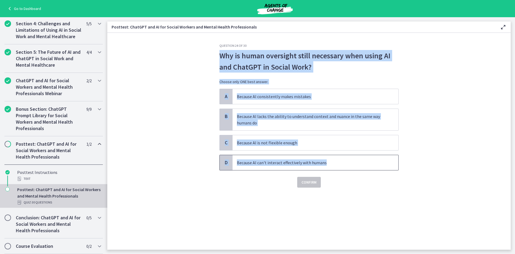
drag, startPoint x: 216, startPoint y: 56, endPoint x: 330, endPoint y: 156, distance: 151.3
click at [330, 156] on div "Question 24 of 30 Why is human oversight still necessary when using AI and Chat…" at bounding box center [309, 146] width 188 height 206
click at [260, 125] on p "Because AI lacks the ability to understand context and nuance in the same way h…" at bounding box center [310, 119] width 147 height 13
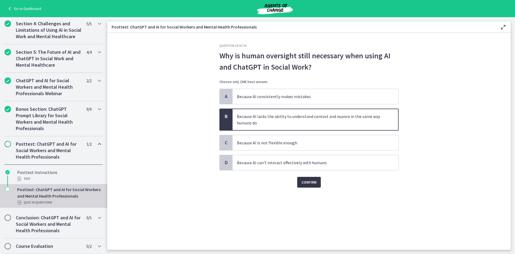
click at [309, 181] on span "Confirm" at bounding box center [309, 182] width 15 height 6
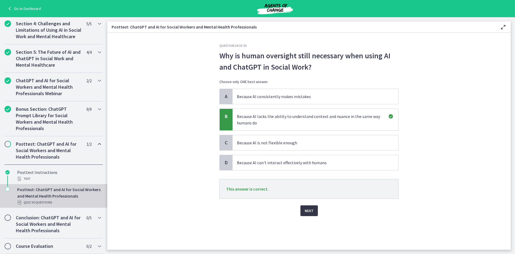
click at [306, 208] on span "Next" at bounding box center [309, 210] width 9 height 6
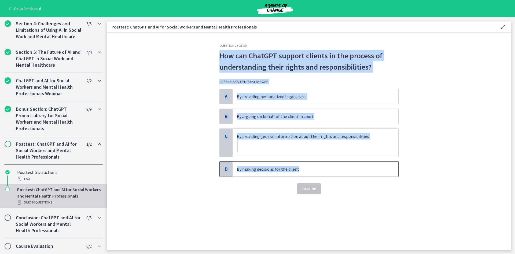
drag, startPoint x: 210, startPoint y: 52, endPoint x: 318, endPoint y: 173, distance: 162.5
click at [318, 173] on section "Question 25 of 30 How can ChatGPT support clients in the process of understandi…" at bounding box center [309, 141] width 404 height 217
click at [292, 149] on p at bounding box center [310, 149] width 147 height 6
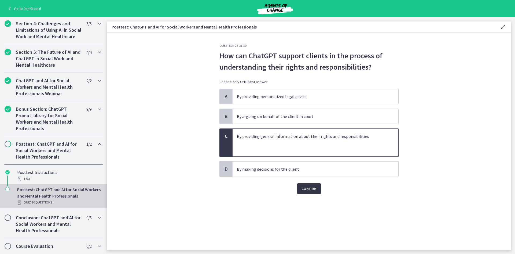
click at [307, 184] on button "Confirm" at bounding box center [309, 188] width 24 height 11
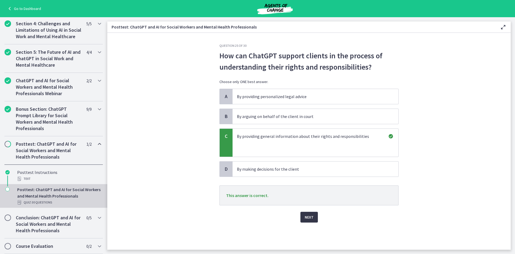
click at [316, 213] on button "Next" at bounding box center [309, 216] width 17 height 11
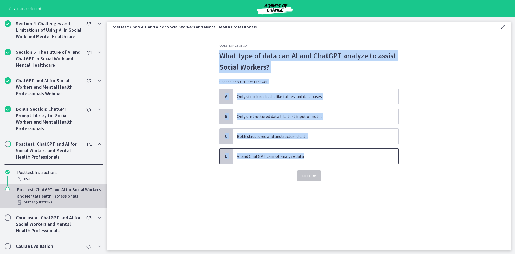
drag, startPoint x: 219, startPoint y: 55, endPoint x: 316, endPoint y: 161, distance: 143.0
click at [316, 161] on div "Question 26 of 30 What type of data can AI and ChatGPT analyze to assist Social…" at bounding box center [309, 146] width 188 height 206
click at [290, 139] on p "Both structured and unstructured data" at bounding box center [310, 136] width 147 height 6
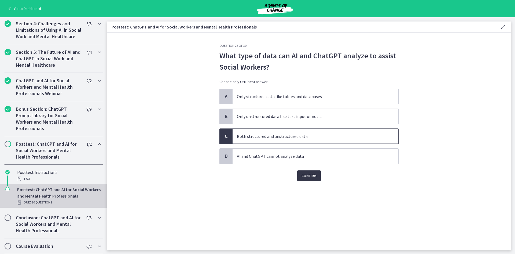
click at [310, 175] on span "Confirm" at bounding box center [309, 175] width 15 height 6
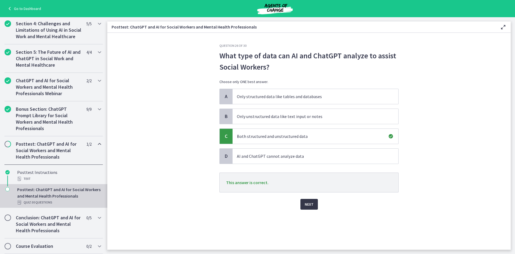
click at [307, 200] on button "Next" at bounding box center [309, 204] width 17 height 11
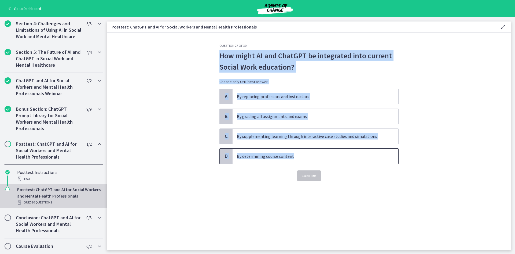
drag, startPoint x: 218, startPoint y: 56, endPoint x: 304, endPoint y: 153, distance: 129.6
click at [304, 153] on div "Question 27 of 30 How might AI and ChatGPT be integrated into current Social Wo…" at bounding box center [309, 146] width 188 height 206
click at [445, 88] on section "Question 27 of 30 How might AI and ChatGPT be integrated into current Social Wo…" at bounding box center [309, 141] width 404 height 217
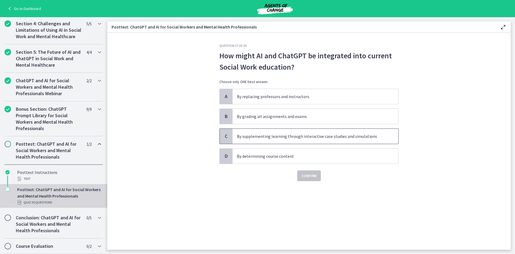
click at [329, 136] on p "By supplementing learning through interactive case studies and simulations" at bounding box center [310, 136] width 147 height 6
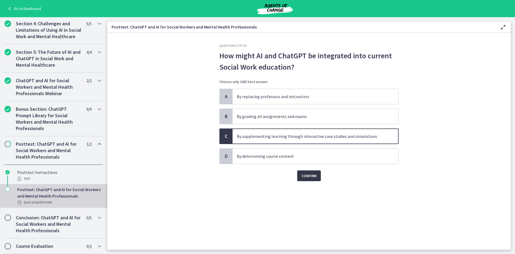
click at [319, 174] on button "Confirm" at bounding box center [309, 175] width 24 height 11
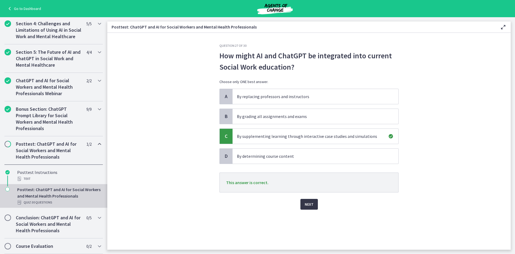
click at [311, 204] on span "Next" at bounding box center [309, 204] width 9 height 6
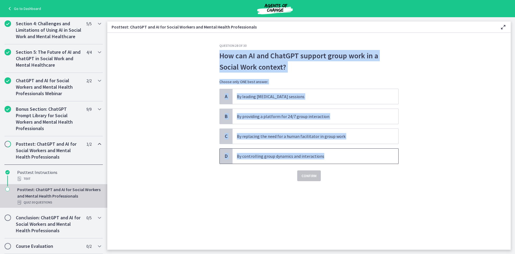
drag, startPoint x: 217, startPoint y: 57, endPoint x: 325, endPoint y: 154, distance: 145.0
click at [325, 154] on div "Question 28 of 30 How can AI and ChatGPT support group work in a Social Work co…" at bounding box center [309, 146] width 188 height 206
click at [465, 119] on section "Question 28 of 30 How can AI and ChatGPT support group work in a Social Work co…" at bounding box center [309, 141] width 404 height 217
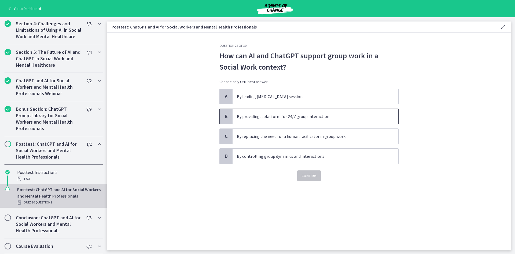
click at [326, 119] on p "By providing a platform for 24/7 group interaction" at bounding box center [310, 116] width 147 height 6
click at [310, 173] on span "Confirm" at bounding box center [309, 175] width 15 height 6
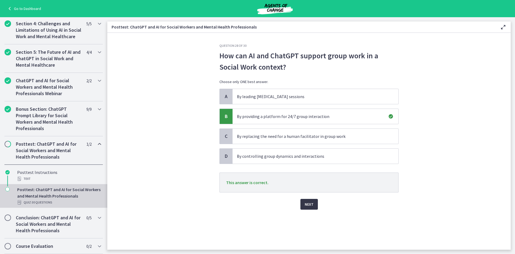
click at [310, 200] on button "Next" at bounding box center [309, 204] width 17 height 11
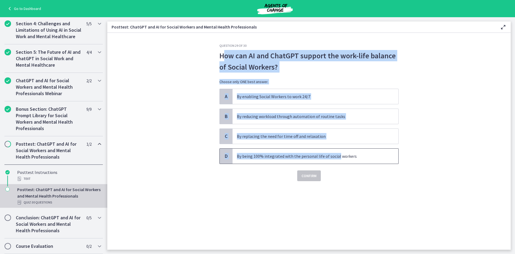
drag, startPoint x: 221, startPoint y: 59, endPoint x: 337, endPoint y: 151, distance: 148.2
click at [337, 151] on div "Question 29 of 30 How can AI and ChatGPT support the work-life balance of Socia…" at bounding box center [308, 111] width 179 height 137
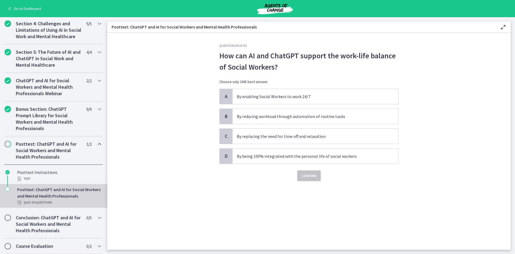
click at [349, 173] on div "Confirm" at bounding box center [308, 172] width 179 height 17
click at [331, 120] on span "By reducing workload through automation of routine tasks" at bounding box center [316, 116] width 166 height 15
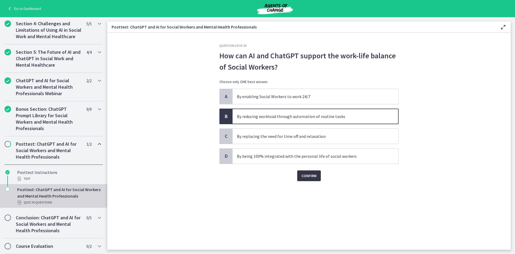
click at [306, 177] on span "Confirm" at bounding box center [309, 175] width 15 height 6
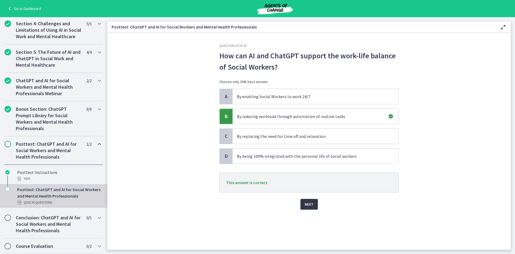
click at [306, 208] on button "Next" at bounding box center [309, 204] width 17 height 11
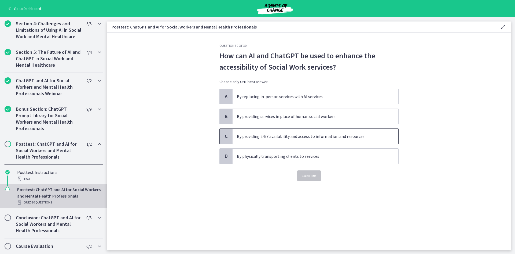
click at [345, 139] on p "By providing 24/7 availability and access to information and resources" at bounding box center [310, 136] width 147 height 6
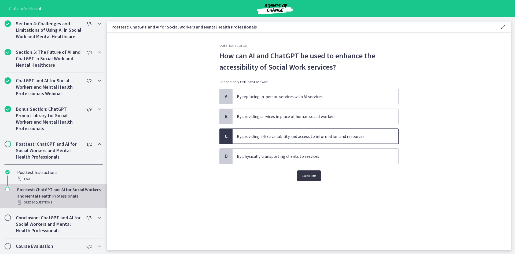
click at [309, 171] on button "Confirm" at bounding box center [309, 175] width 24 height 11
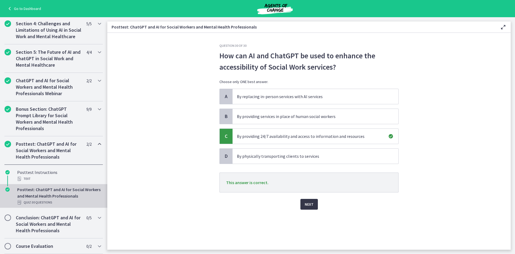
click at [306, 204] on span "Next" at bounding box center [309, 204] width 9 height 6
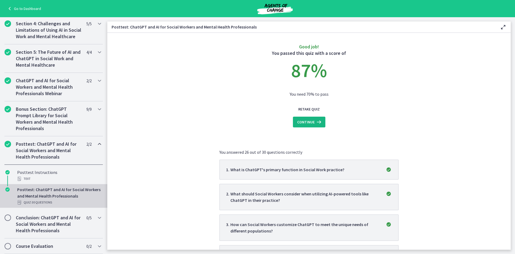
click at [307, 124] on span "Continue" at bounding box center [305, 122] width 17 height 6
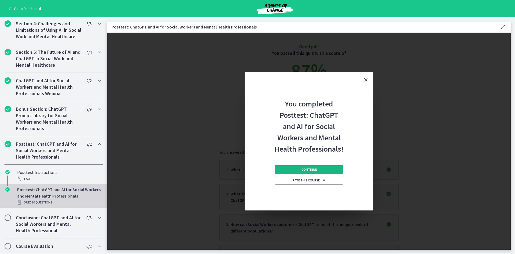
click at [331, 168] on button "Continue" at bounding box center [309, 169] width 69 height 9
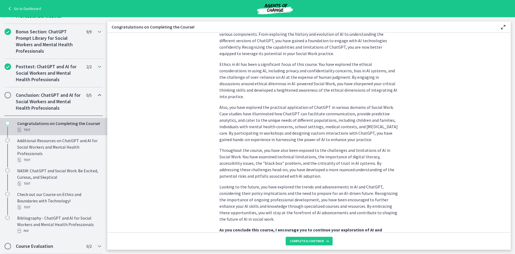
scroll to position [148, 0]
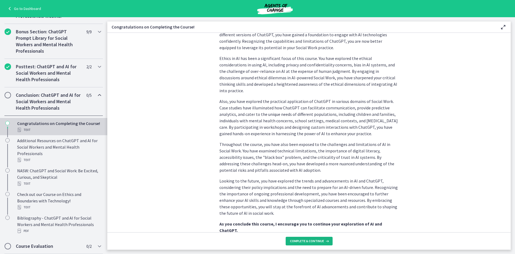
click at [314, 241] on span "Complete & continue" at bounding box center [307, 241] width 34 height 4
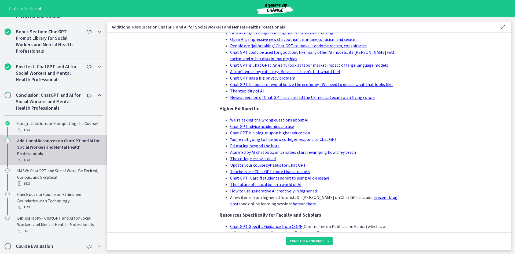
scroll to position [261, 0]
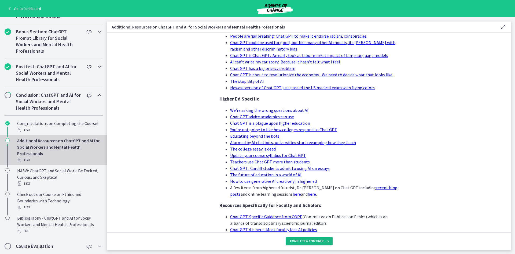
click at [304, 240] on span "Complete & continue" at bounding box center [307, 241] width 34 height 4
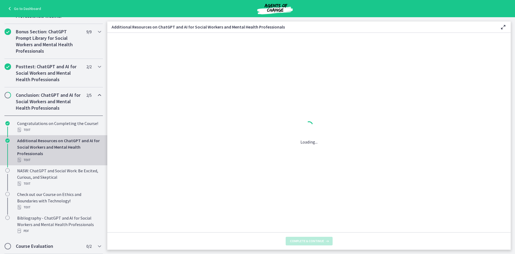
scroll to position [0, 0]
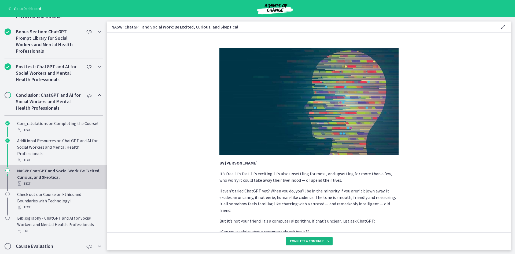
click at [304, 240] on span "Complete & continue" at bounding box center [307, 241] width 34 height 4
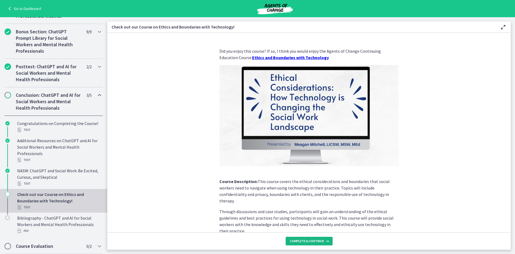
click at [304, 240] on span "Complete & continue" at bounding box center [307, 241] width 34 height 4
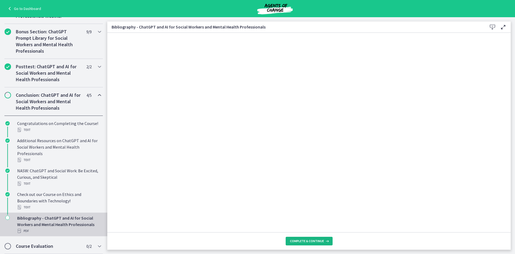
click at [304, 240] on span "Complete & continue" at bounding box center [307, 241] width 34 height 4
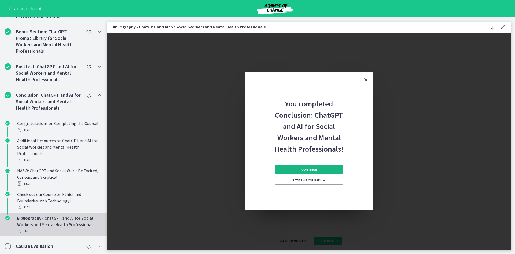
click at [324, 167] on button "Continue" at bounding box center [309, 169] width 69 height 9
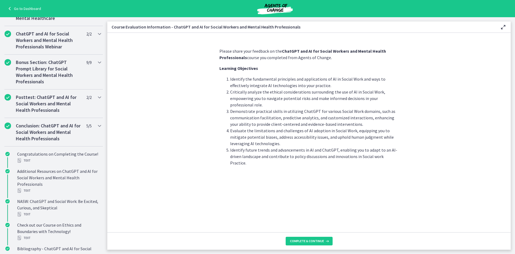
scroll to position [204, 0]
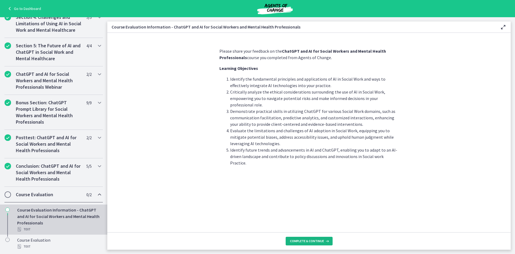
click at [307, 239] on span "Complete & continue" at bounding box center [307, 241] width 34 height 4
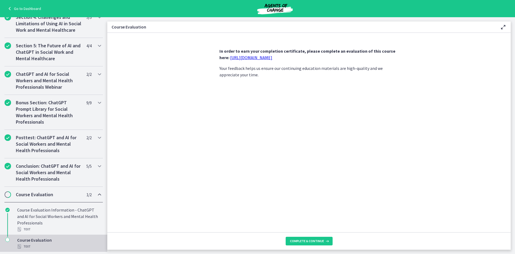
click at [272, 60] on link "[URL][DOMAIN_NAME]" at bounding box center [251, 57] width 42 height 5
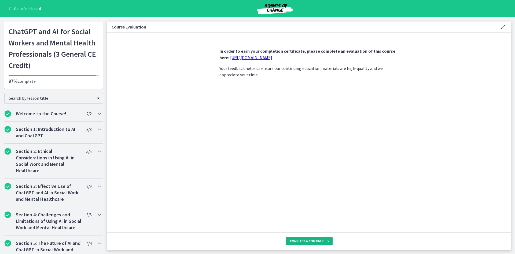
click at [302, 239] on span "Complete & continue" at bounding box center [307, 241] width 34 height 4
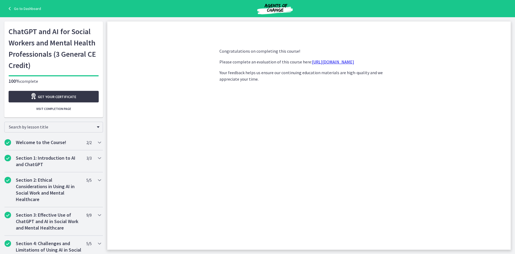
click at [83, 95] on link "Get your certificate" at bounding box center [54, 97] width 90 height 12
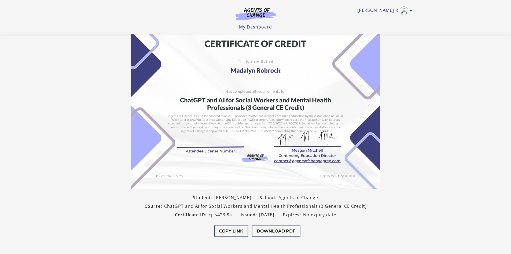
scroll to position [47, 0]
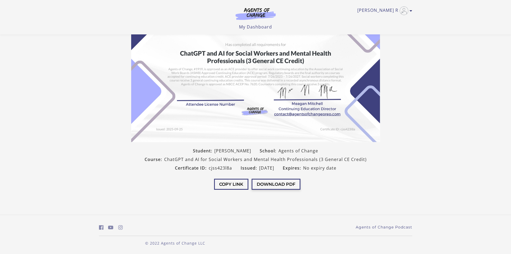
click at [261, 185] on button "Download PDF" at bounding box center [276, 183] width 49 height 11
